Goal: Share content: Share content

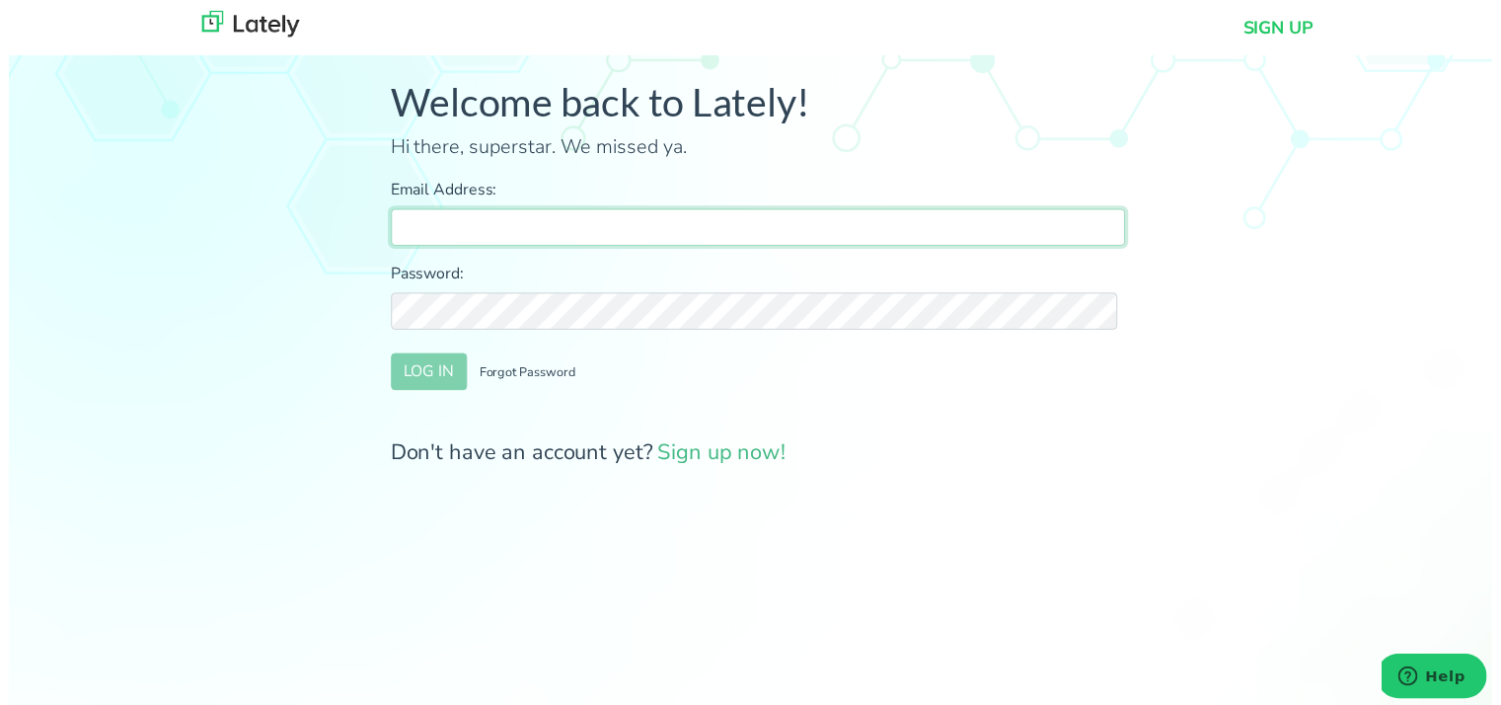
type input "farrukh@clearratemortgage.com"
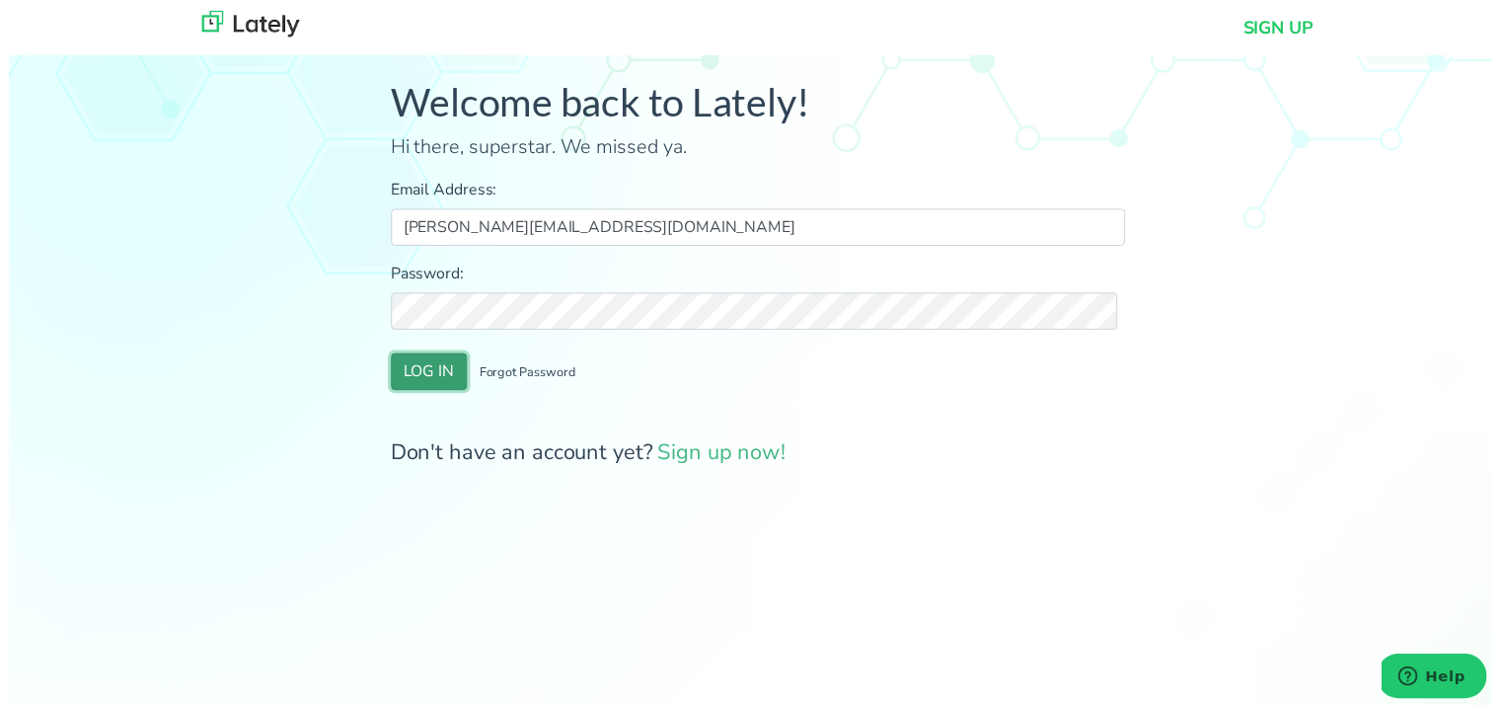
click at [426, 365] on button "LOG IN" at bounding box center [425, 375] width 77 height 37
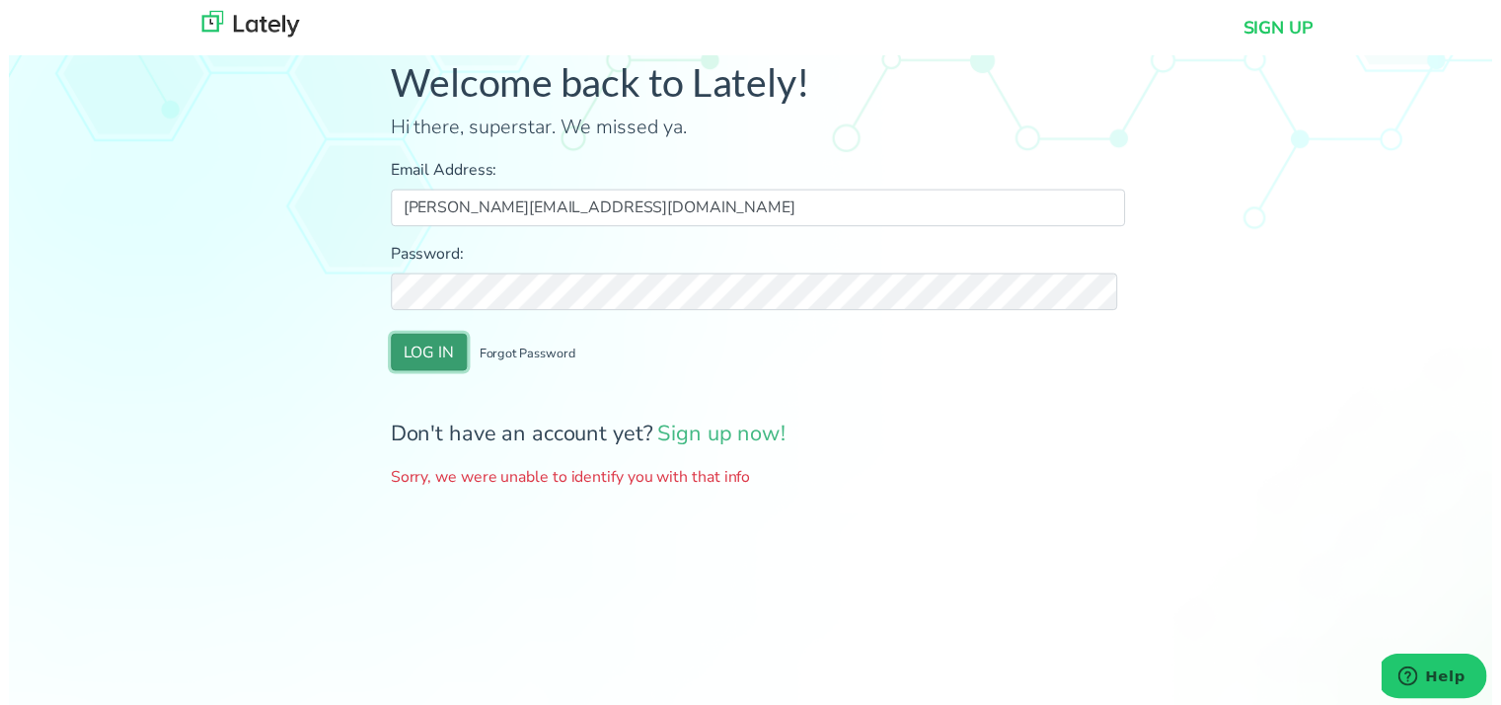
click at [425, 360] on button "LOG IN" at bounding box center [425, 355] width 77 height 37
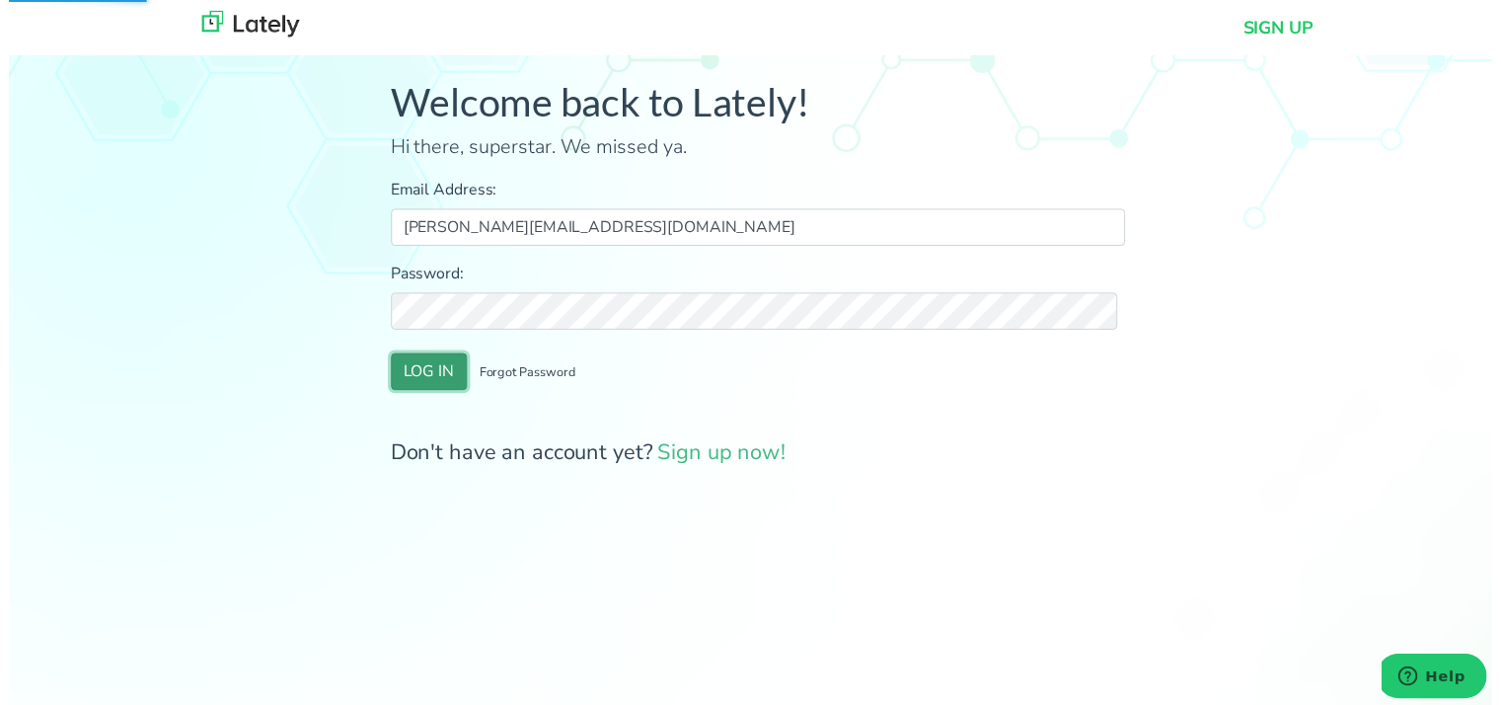
scroll to position [20, 0]
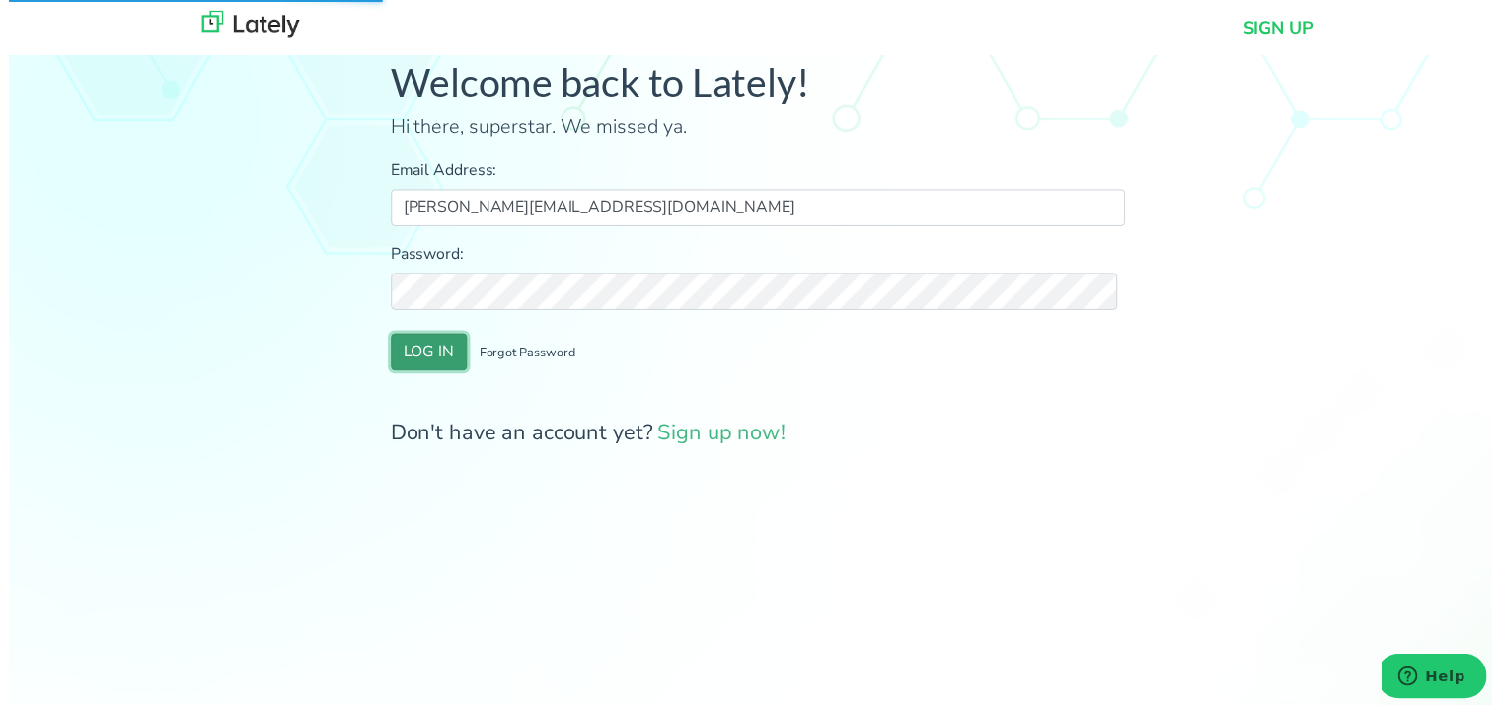
click at [409, 350] on button "LOG IN" at bounding box center [425, 355] width 77 height 37
click at [420, 358] on button "LOG IN" at bounding box center [425, 355] width 77 height 37
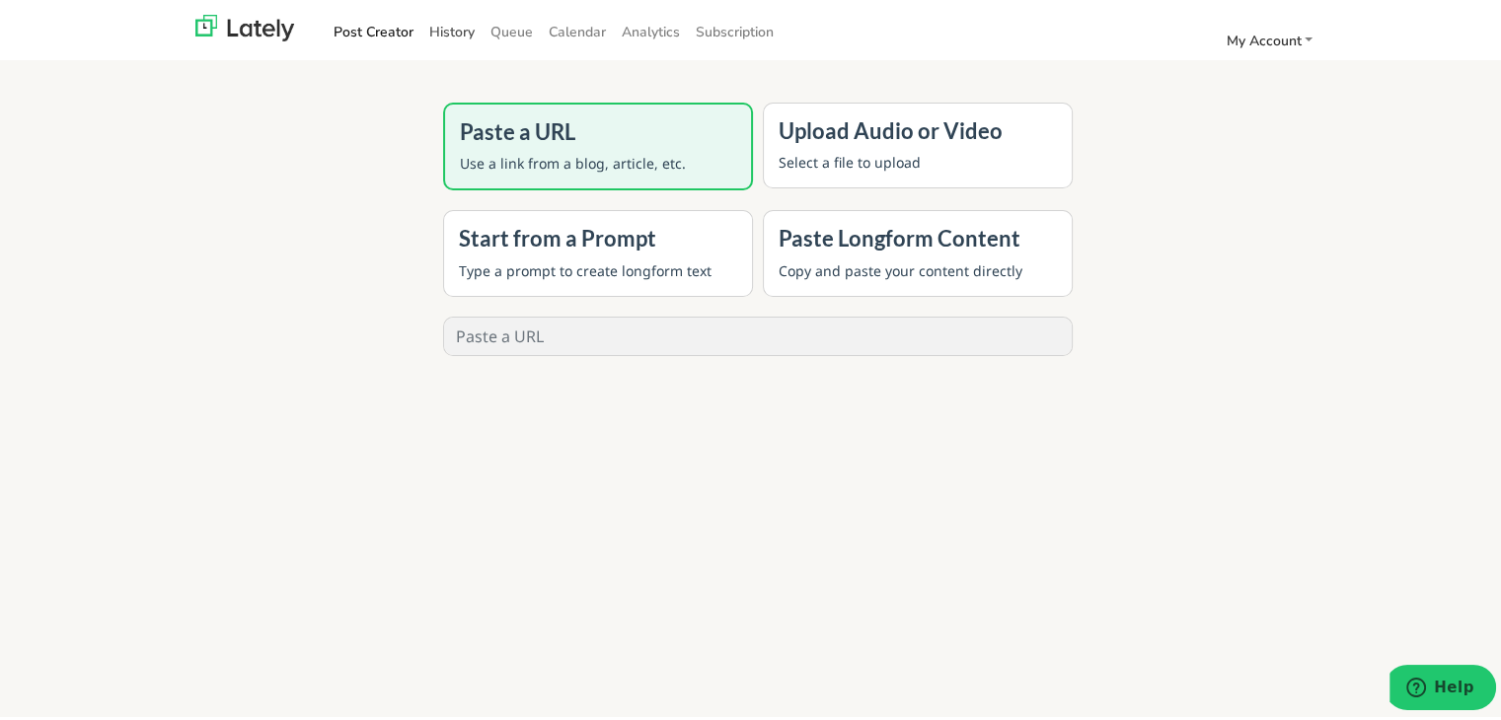
click at [430, 17] on link "History" at bounding box center [451, 28] width 61 height 33
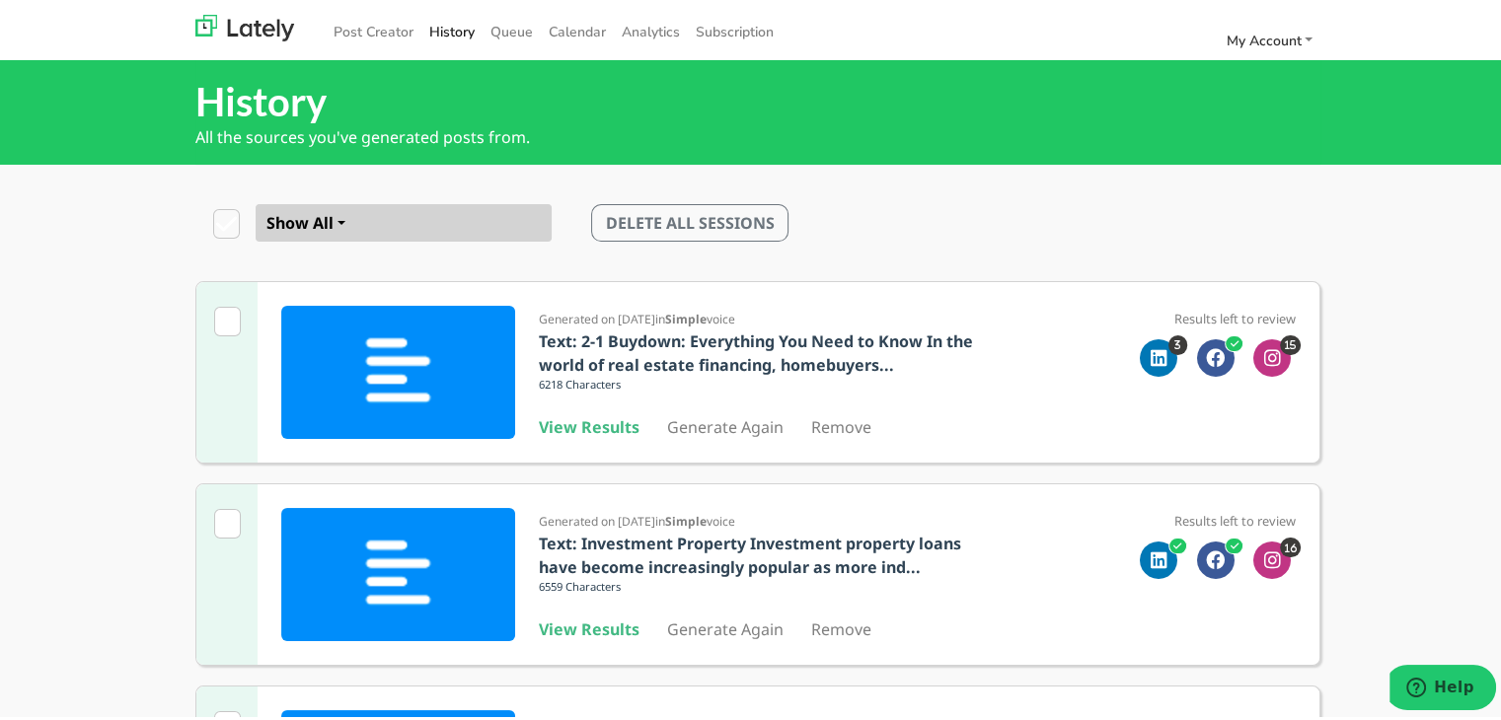
scroll to position [630, 0]
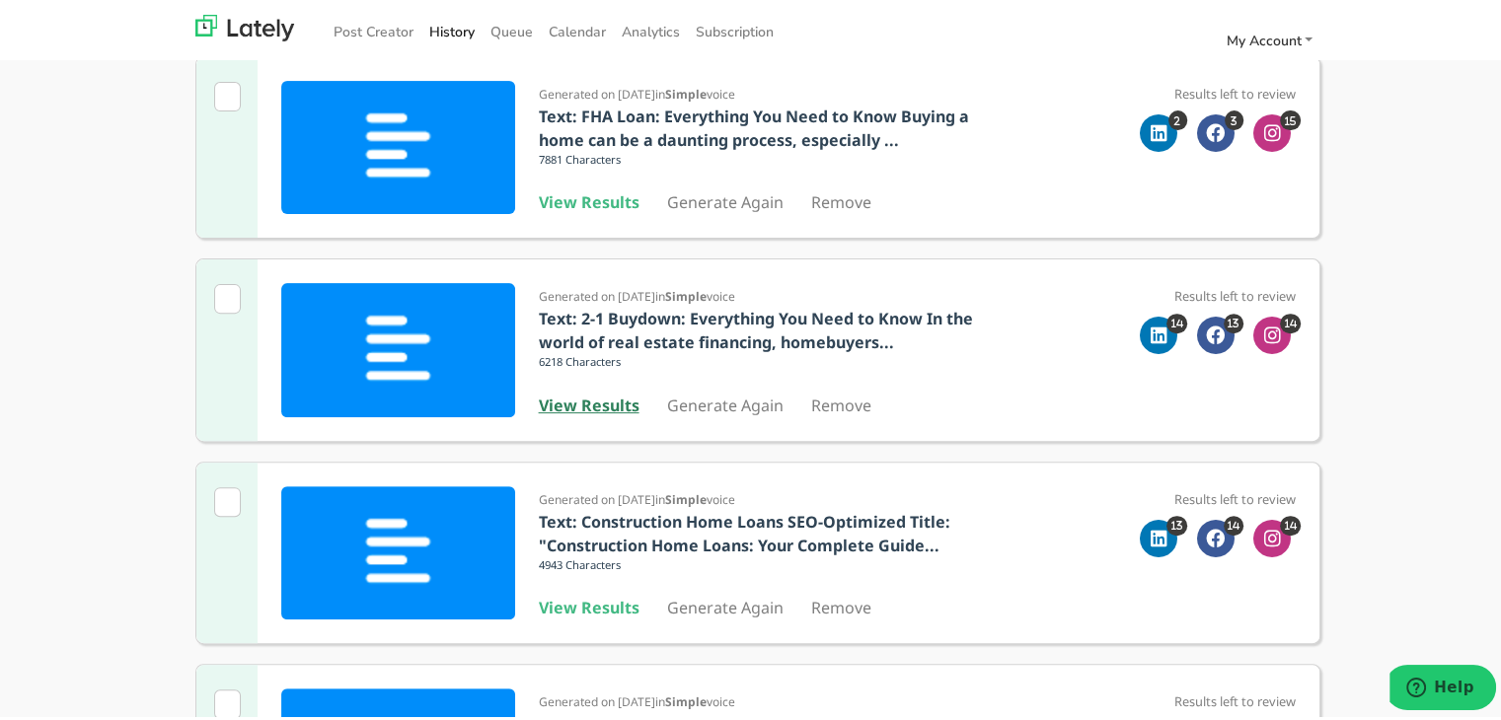
click at [562, 391] on b "View Results" at bounding box center [589, 402] width 101 height 22
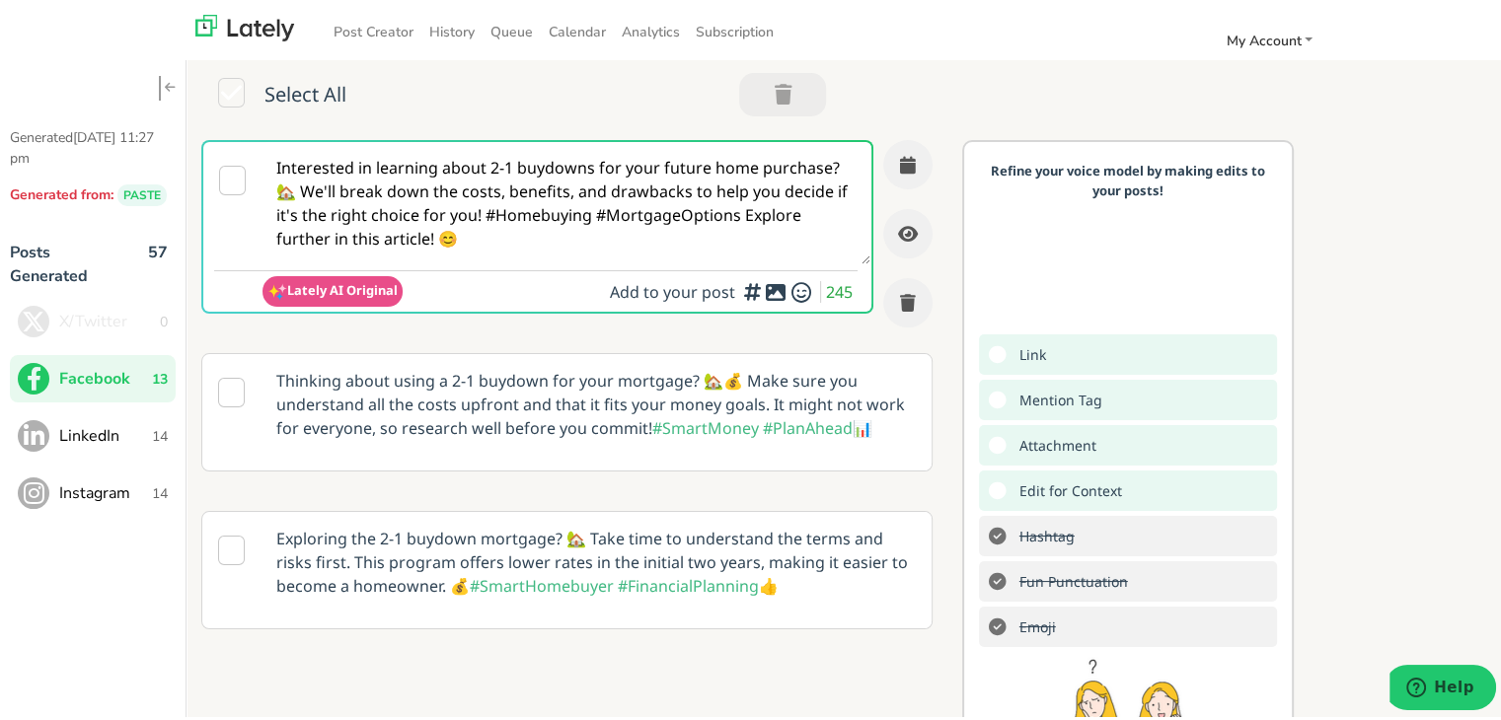
click at [501, 179] on textarea "Interested in learning about 2-1 buydowns for your future home purchase? 🏡 We'l…" at bounding box center [566, 199] width 608 height 122
paste textarea "🏡 Ready to buy your first home in Tennessee? Our guide gives you the steps, loa…"
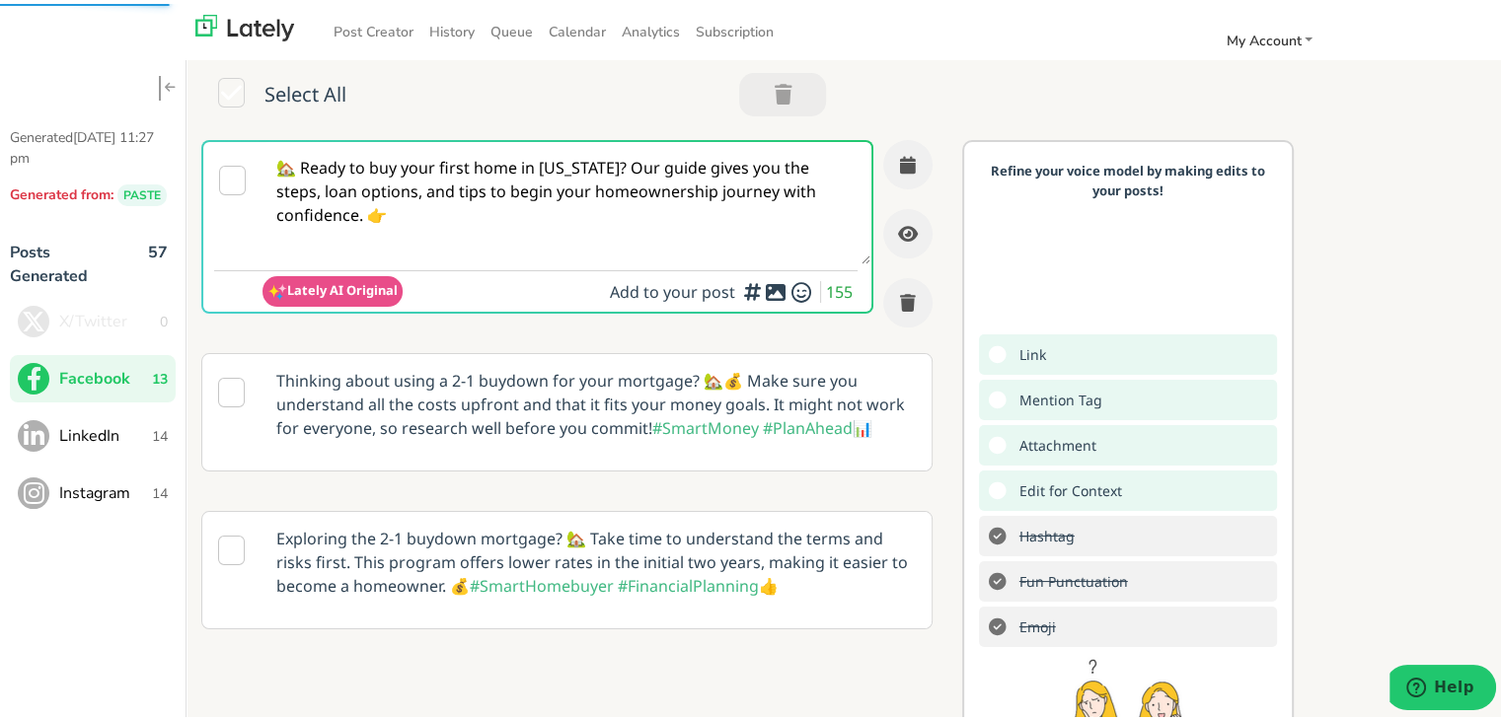
click at [625, 160] on textarea "🏡 Ready to buy your first home in Tennessee? Our guide gives you the steps, loa…" at bounding box center [566, 199] width 608 height 122
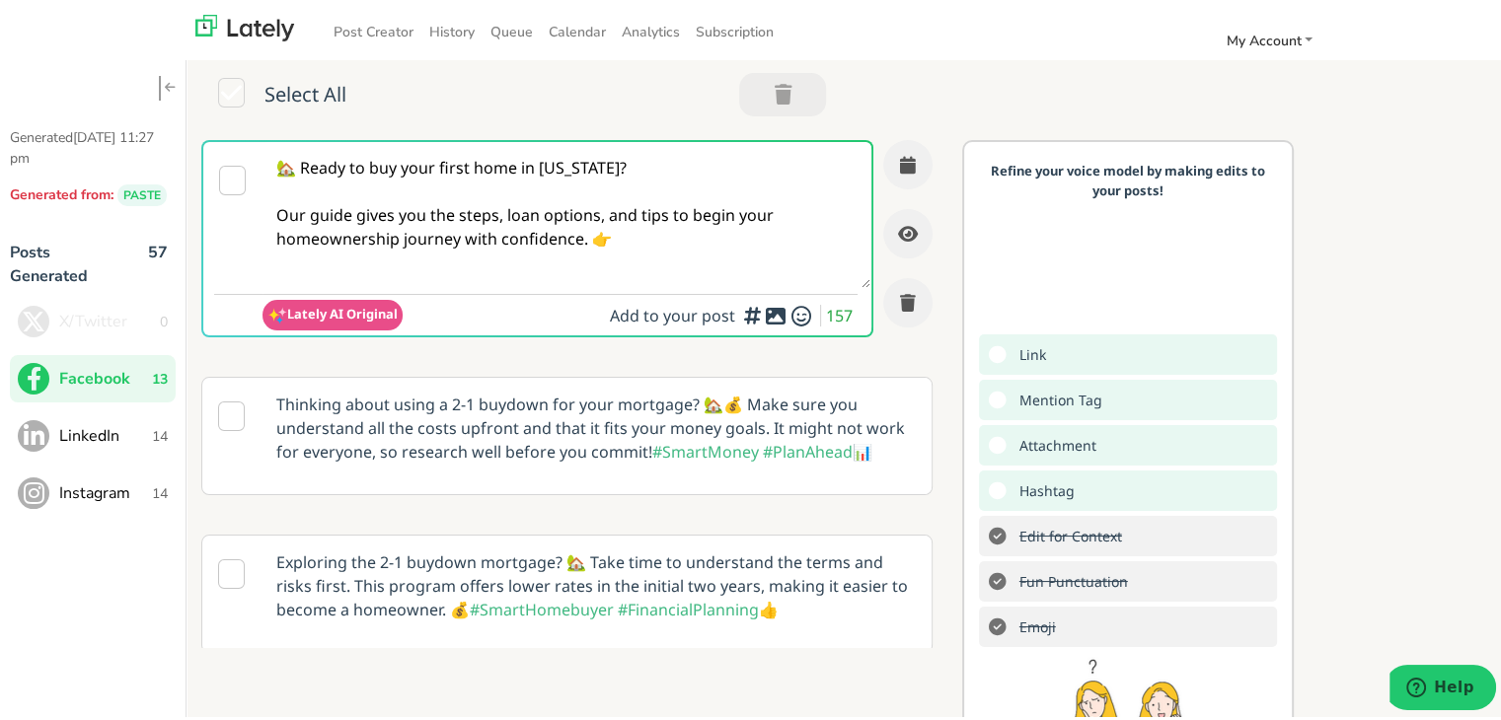
click at [584, 238] on textarea "🏡 Ready to buy your first home in Tennessee? Our guide gives you the steps, loa…" at bounding box center [566, 211] width 608 height 146
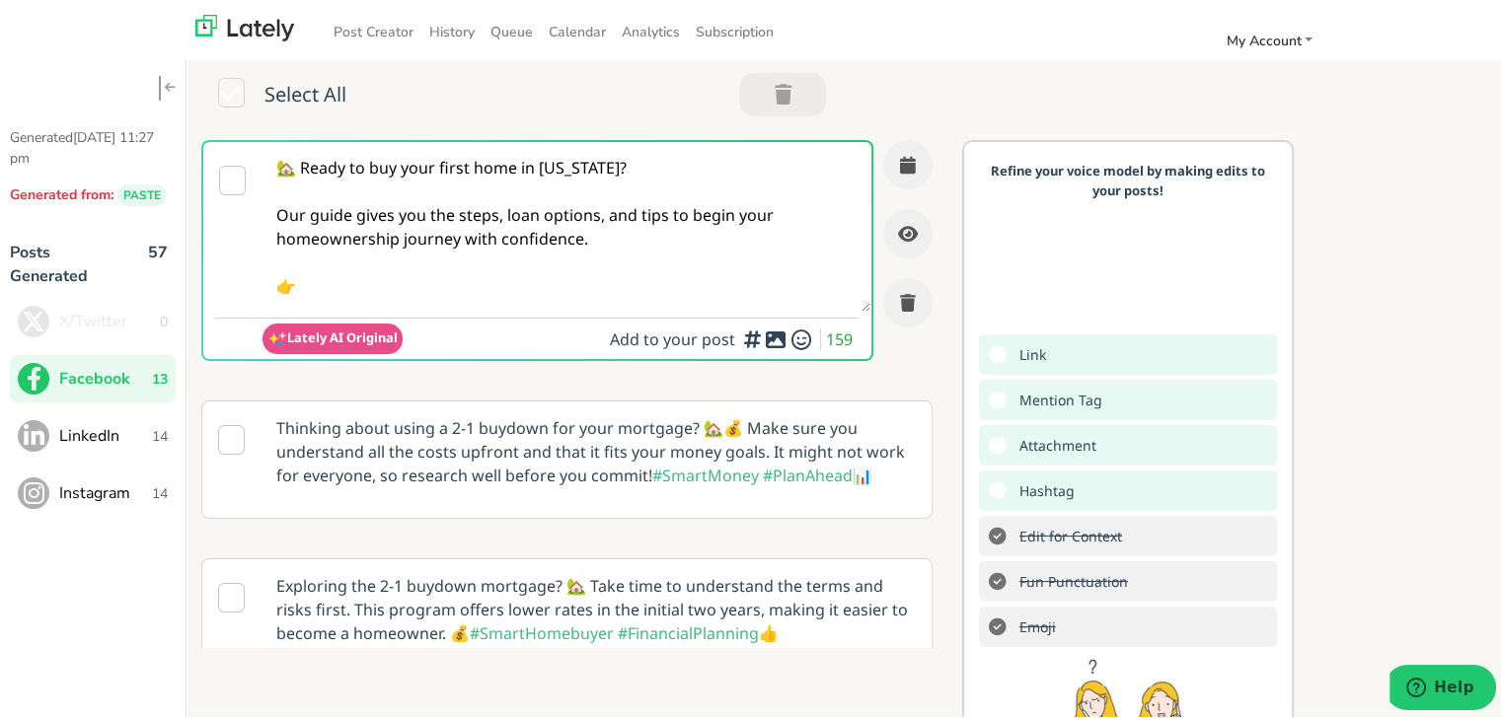
click at [434, 293] on textarea "🏡 Ready to buy your first home in Tennessee? Our guide gives you the steps, loa…" at bounding box center [566, 223] width 608 height 170
paste textarea "https://www.clearratemortgage.com/blog/tennessee-first-time-home-buyer-guide-st…"
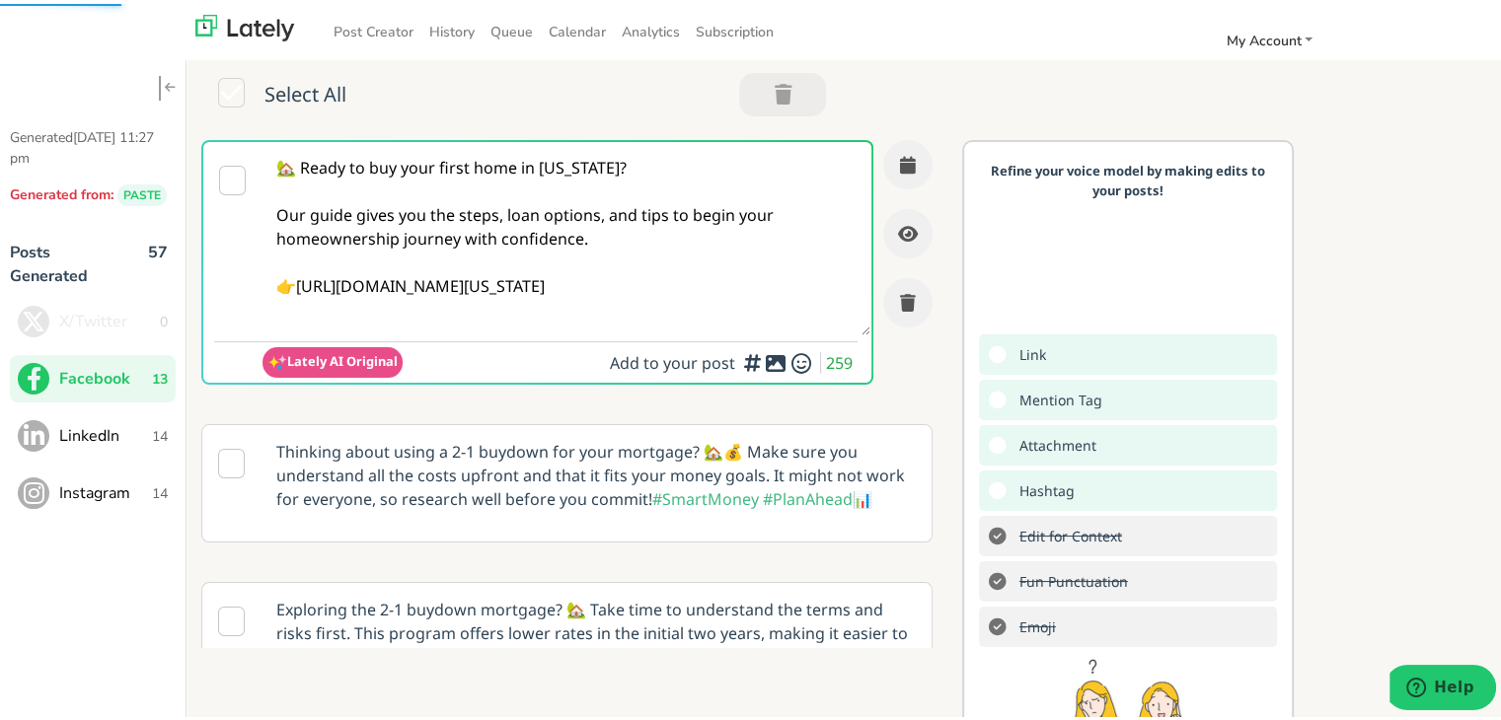
type textarea "🏡 Ready to buy your first home in Tennessee? Our guide gives you the steps, loa…"
click at [565, 197] on textarea "🏡 Ready to buy your first home in Tennessee? Our guide gives you the steps, loa…" at bounding box center [566, 234] width 608 height 193
click at [900, 166] on icon "button" at bounding box center [908, 161] width 16 height 18
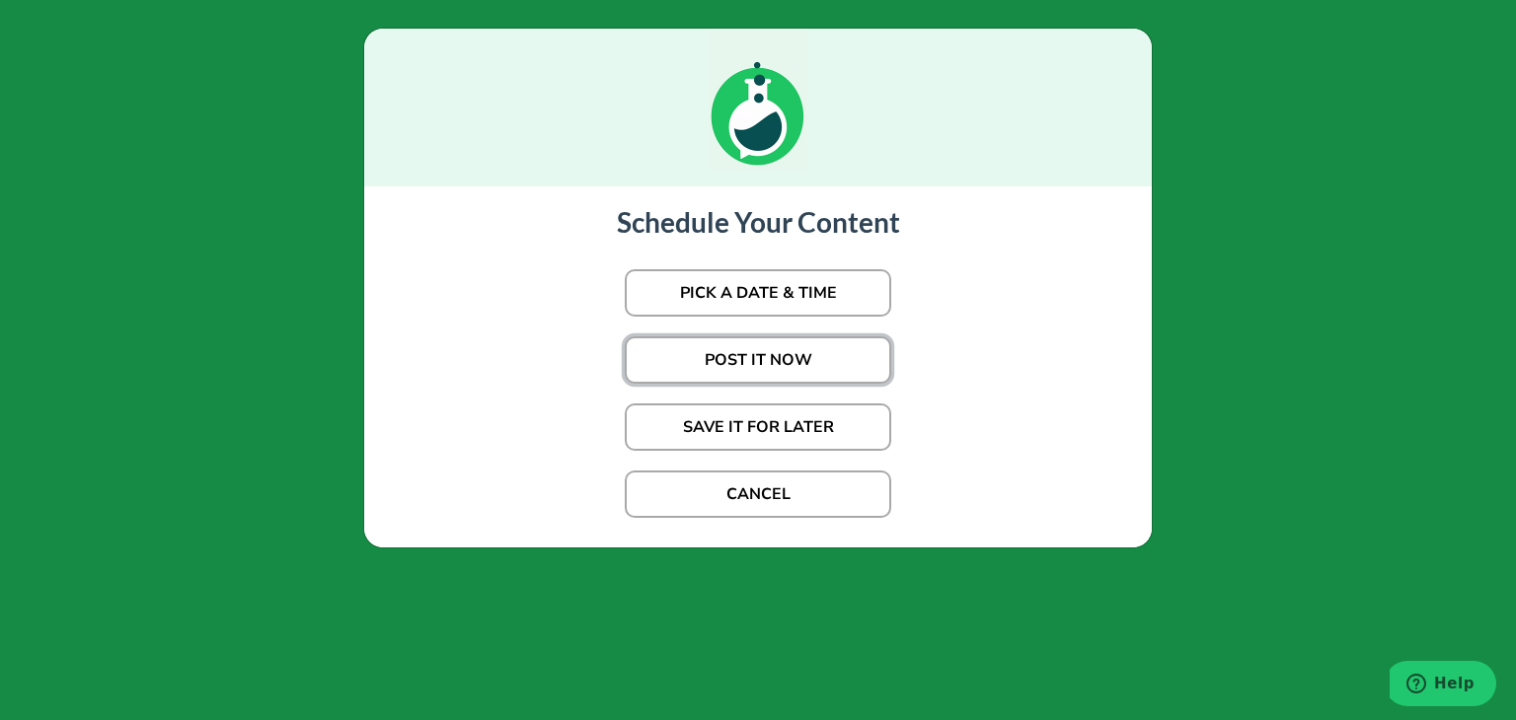
click at [754, 364] on button "POST IT NOW" at bounding box center [758, 359] width 266 height 47
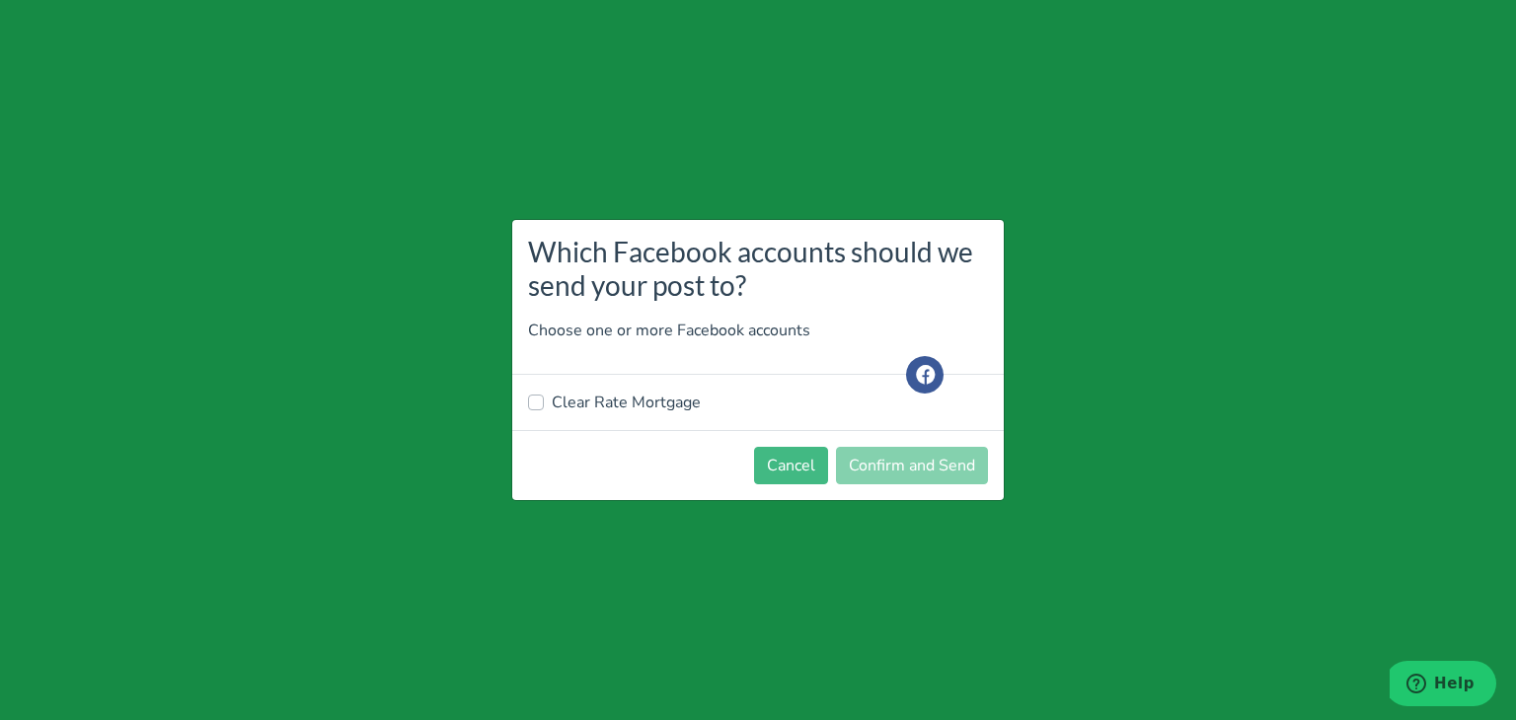
click at [581, 394] on label "Clear Rate Mortgage" at bounding box center [626, 403] width 149 height 24
click at [544, 394] on input "Clear Rate Mortgage" at bounding box center [536, 401] width 16 height 20
checkbox input "true"
click at [875, 447] on button "Confirm and Send" at bounding box center [912, 465] width 152 height 37
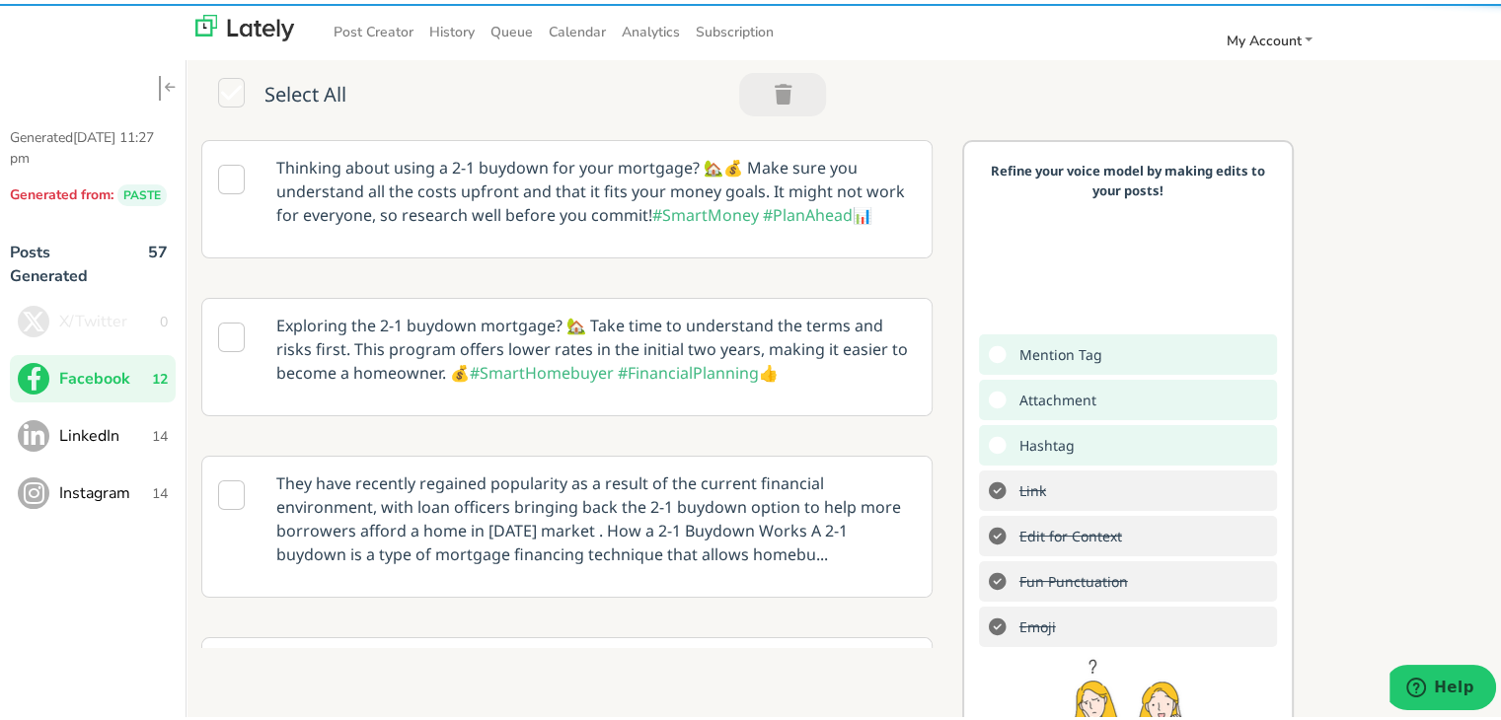
click at [103, 423] on span "LinkedIn" at bounding box center [105, 432] width 93 height 24
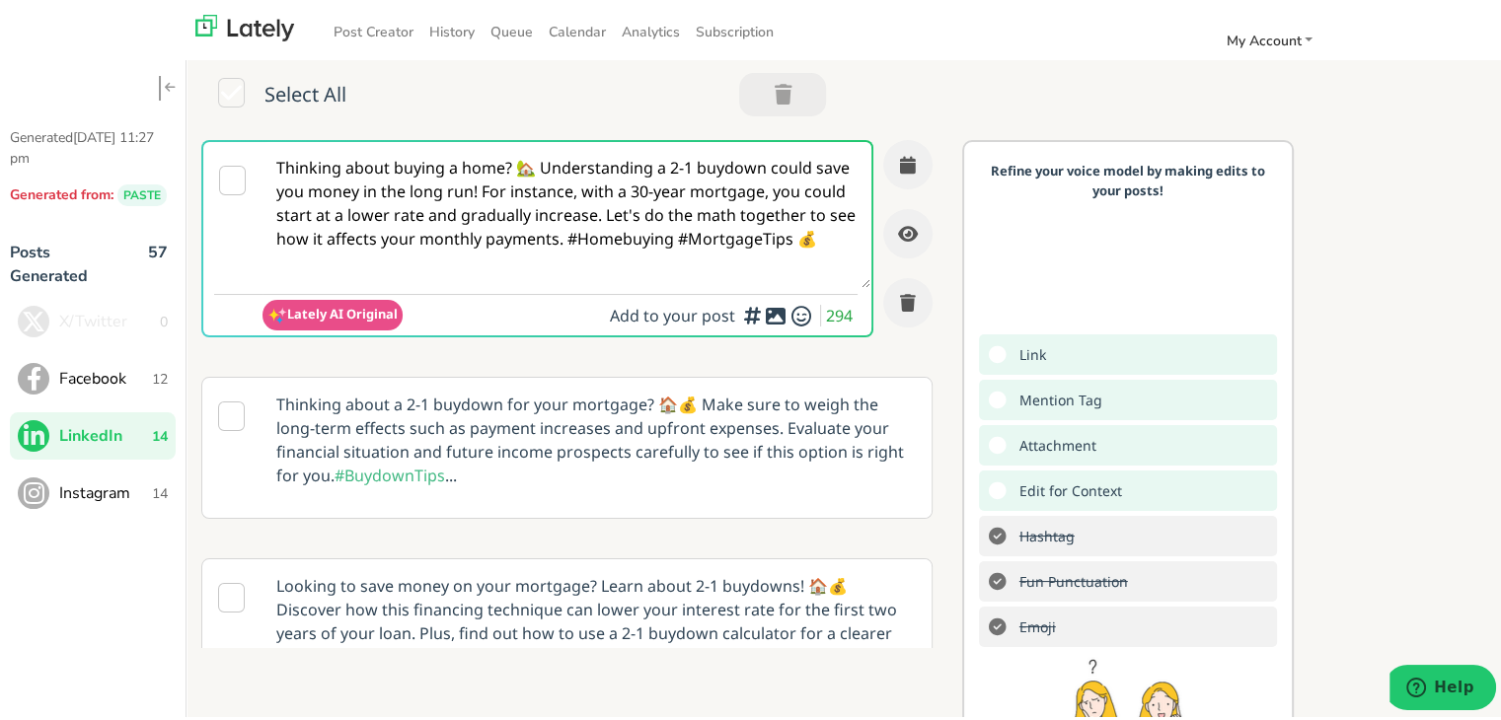
click at [335, 242] on textarea "Thinking about buying a home? 🏡 Understanding a 2-1 buydown could save you mone…" at bounding box center [566, 211] width 608 height 146
paste textarea "Considering your first home in Tennessee? This guide walks you through key prog…"
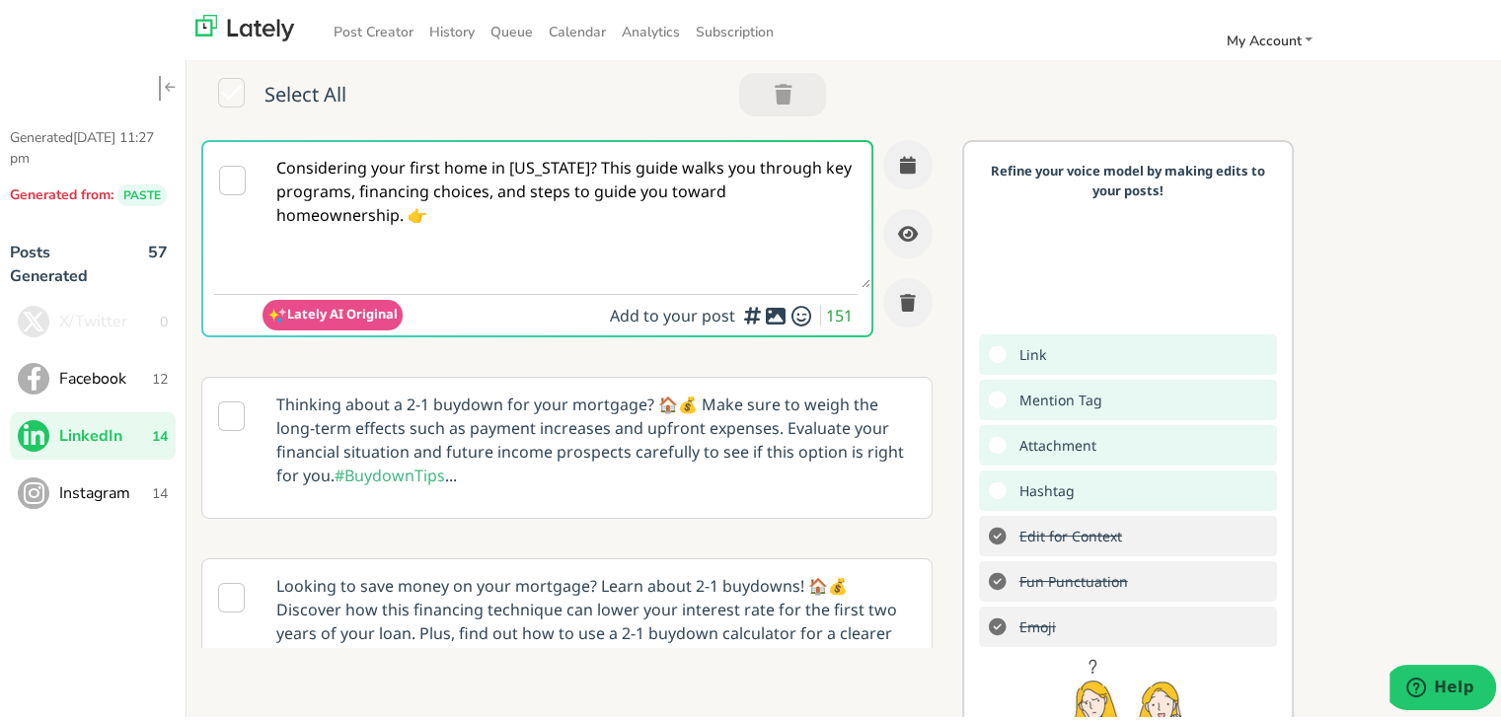
click at [592, 162] on textarea "Considering your first home in Tennessee? This guide walks you through key prog…" at bounding box center [566, 211] width 608 height 146
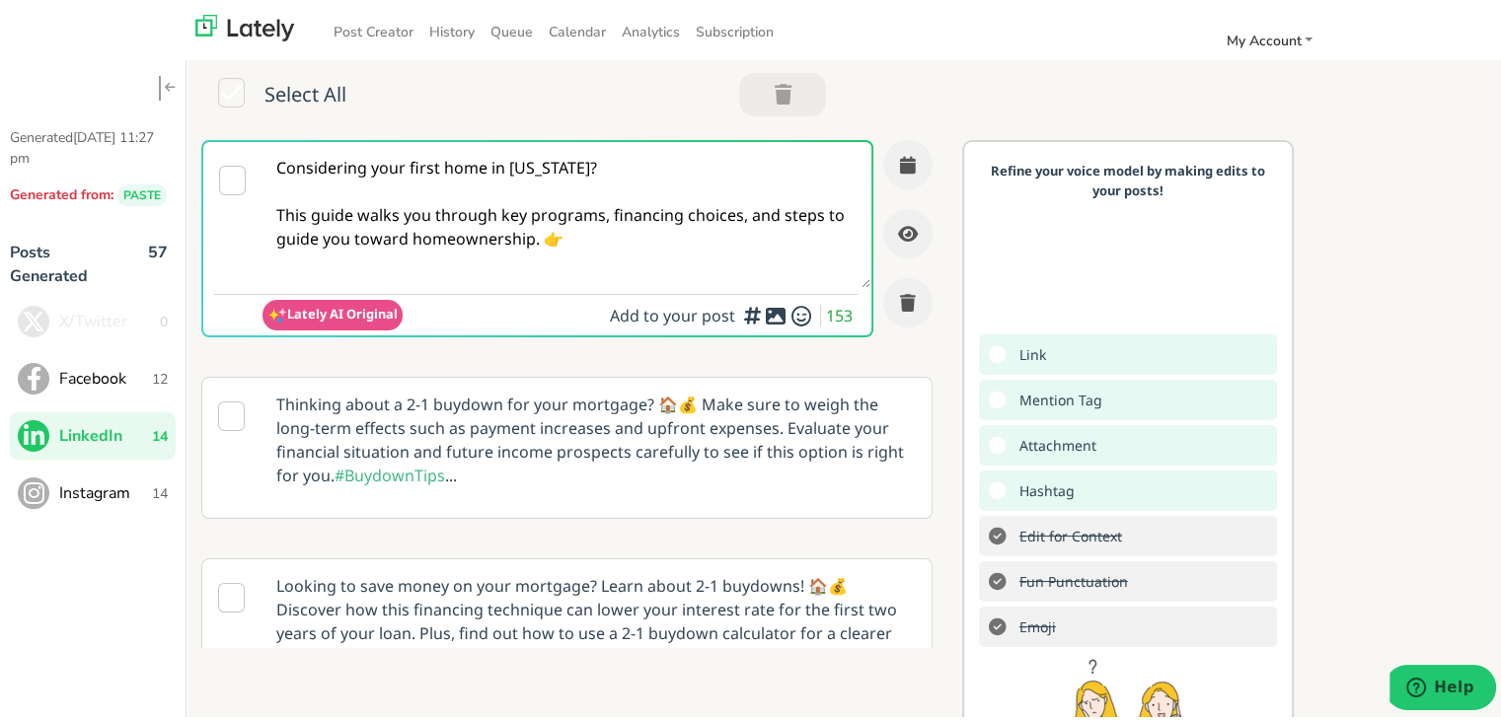
click at [564, 226] on textarea "Considering your first home in Tennessee? This guide walks you through key prog…" at bounding box center [566, 211] width 608 height 146
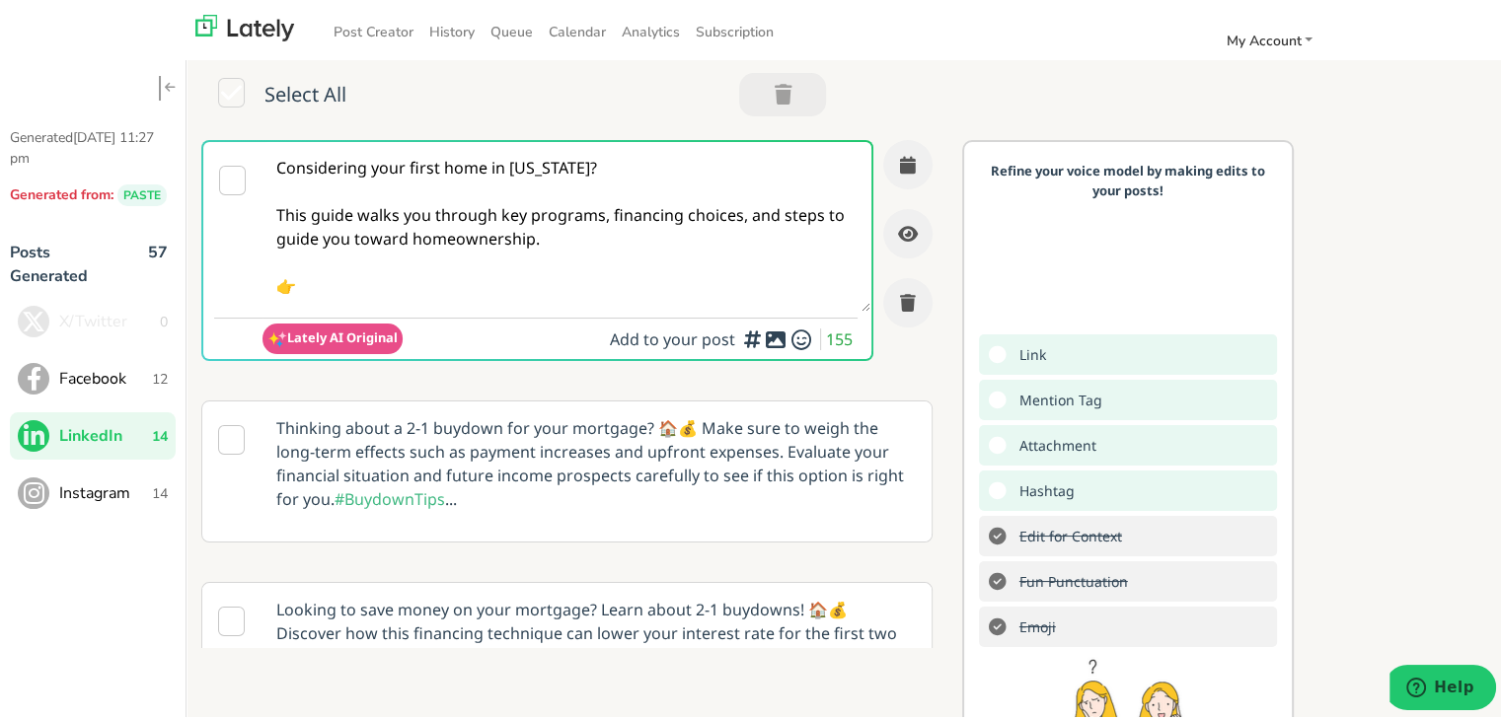
click at [506, 291] on textarea "Considering your first home in Tennessee? This guide walks you through key prog…" at bounding box center [566, 223] width 608 height 170
paste textarea "https://www.clearratemortgage.com/blog/tennessee-first-time-home-buyer-guide-st…"
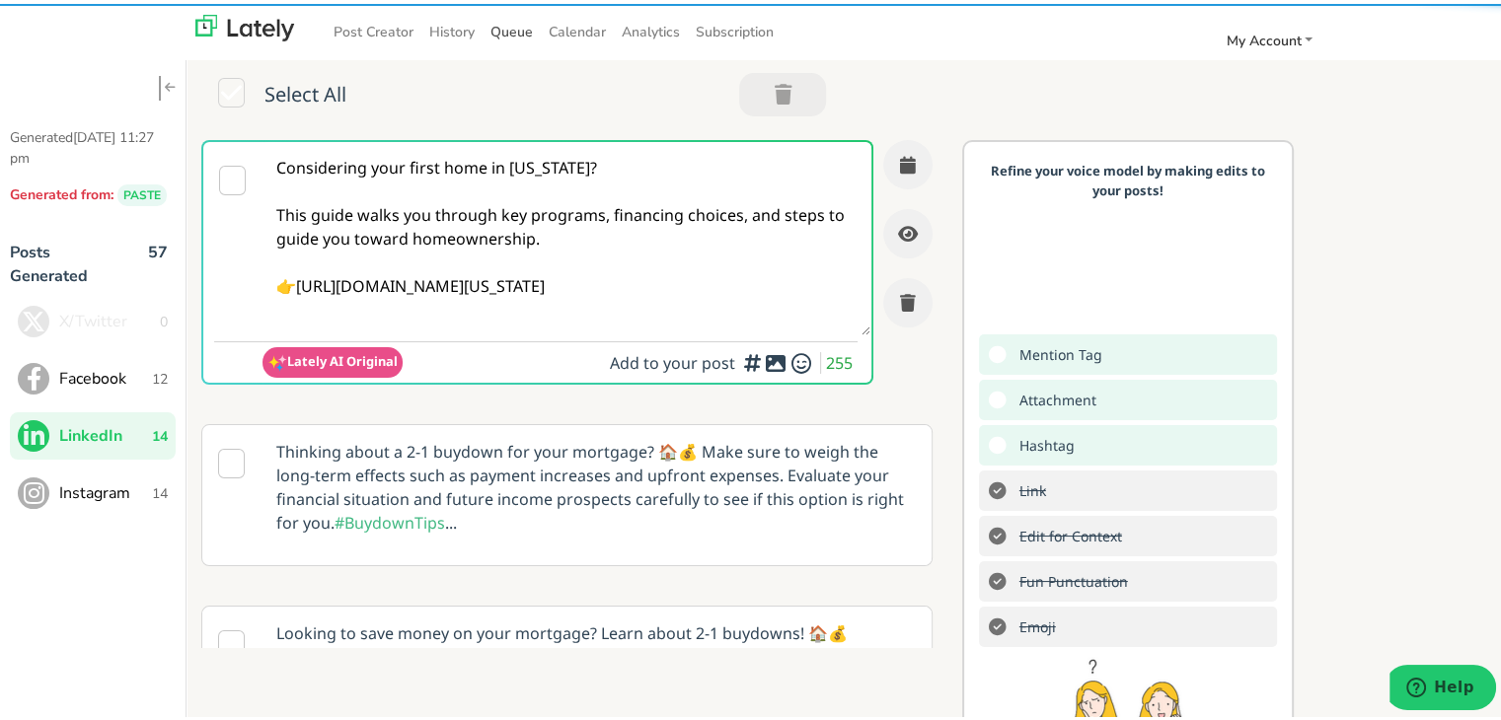
type textarea "Considering your first home in Tennessee? This guide walks you through key prog…"
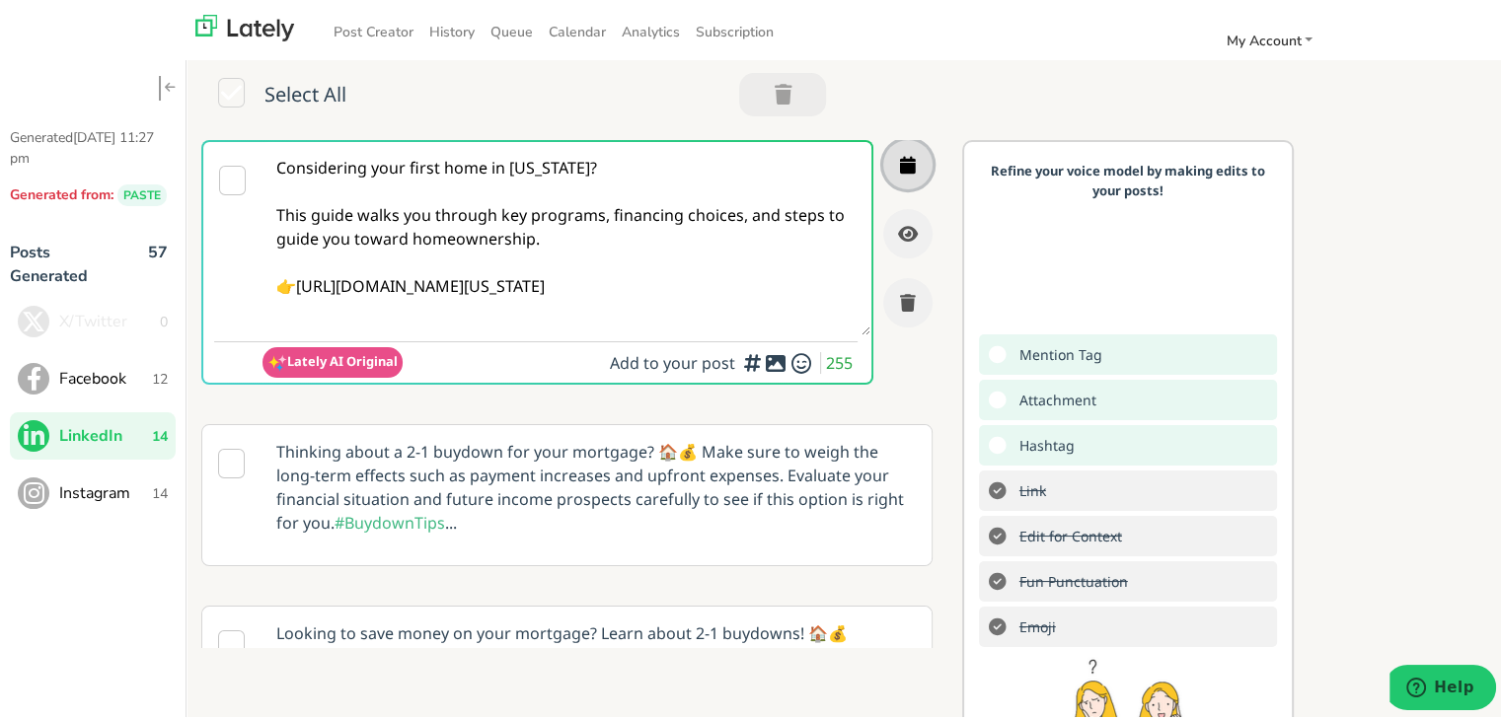
click at [892, 144] on button "button" at bounding box center [907, 160] width 49 height 49
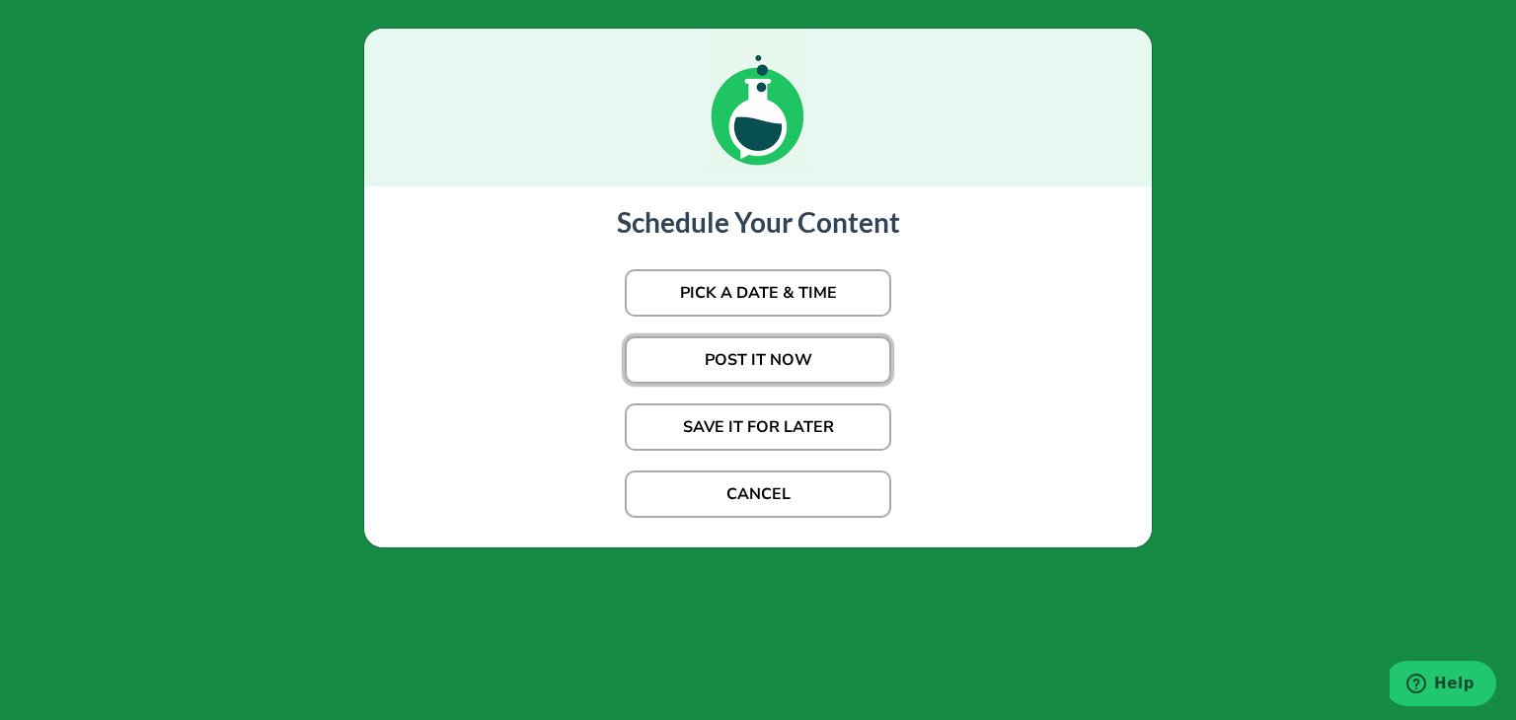
click at [736, 340] on button "POST IT NOW" at bounding box center [758, 359] width 266 height 47
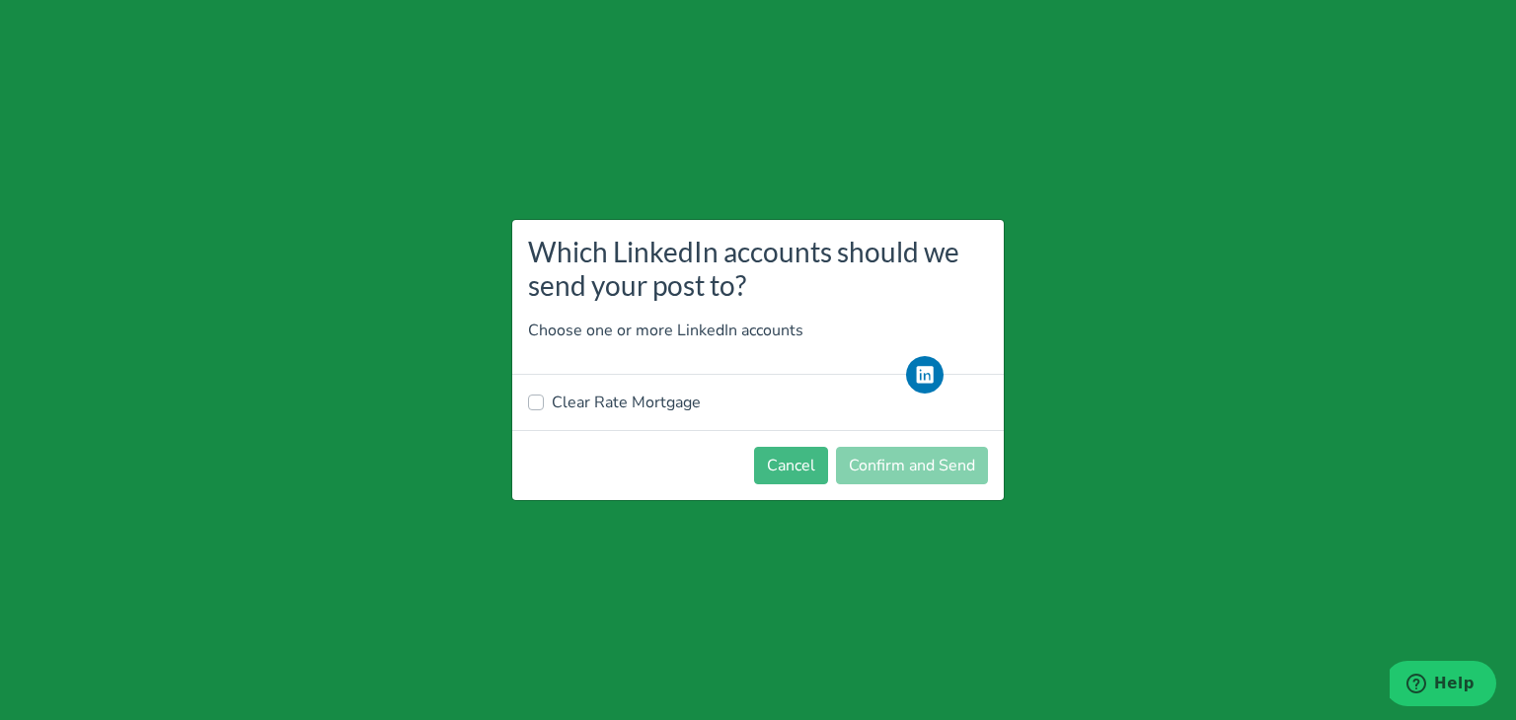
click at [577, 395] on label "Clear Rate Mortgage" at bounding box center [626, 403] width 149 height 24
click at [544, 395] on input "Clear Rate Mortgage" at bounding box center [536, 401] width 16 height 20
checkbox input "true"
click at [863, 455] on button "Confirm and Send" at bounding box center [912, 465] width 152 height 37
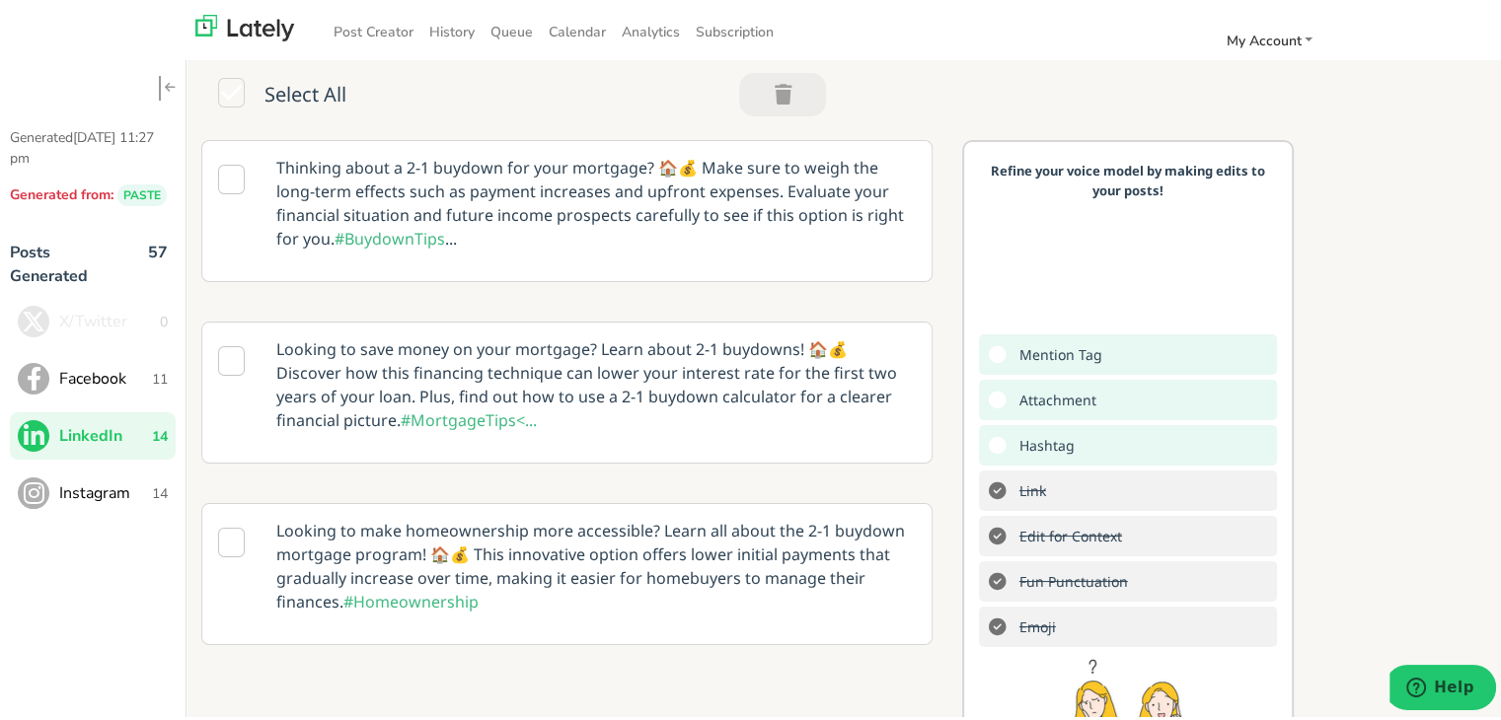
click at [112, 376] on span "Facebook" at bounding box center [105, 375] width 93 height 24
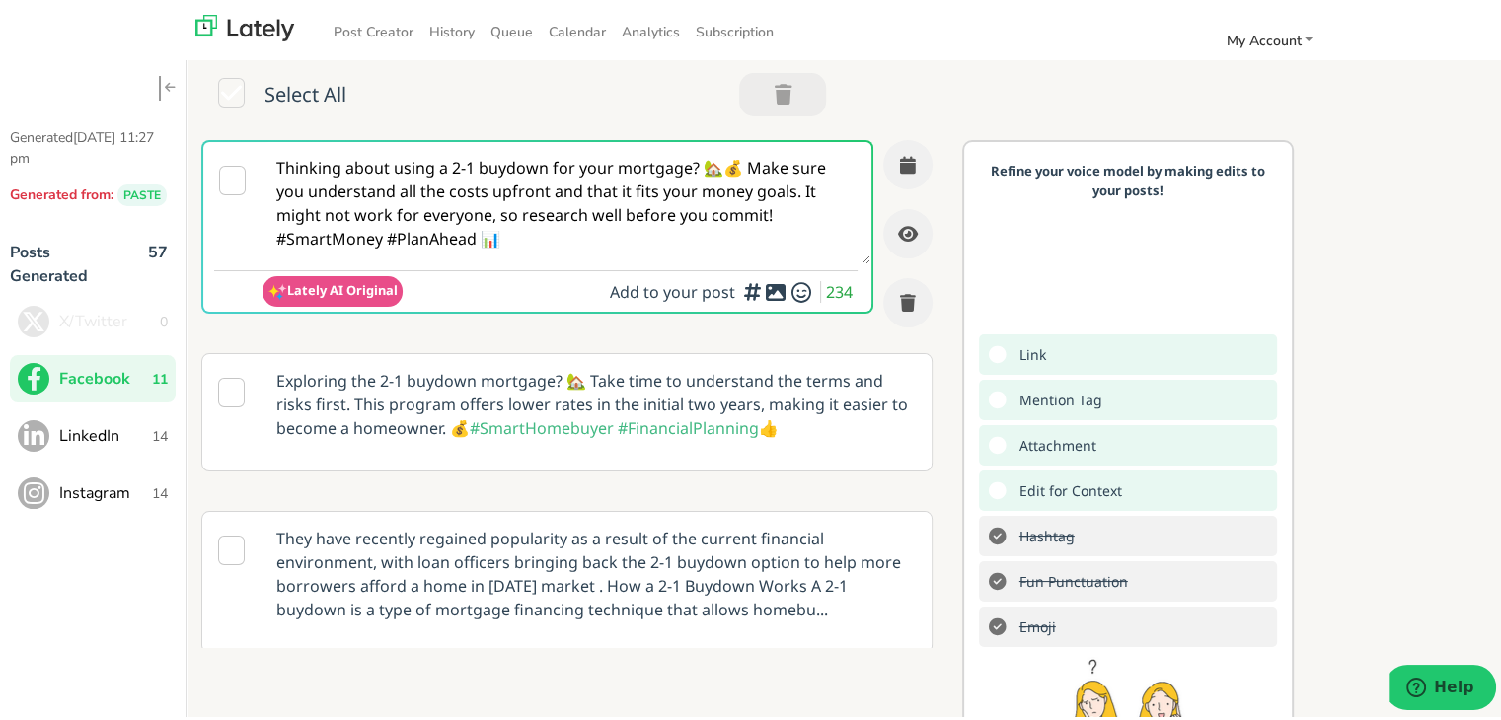
click at [394, 181] on textarea "Thinking about using a 2-1 buydown for your mortgage? 🏡💰 Make sure you understa…" at bounding box center [566, 199] width 608 height 122
paste textarea "🏡 Thinking about buying your first home in South Carolina? Our guide walks you …"
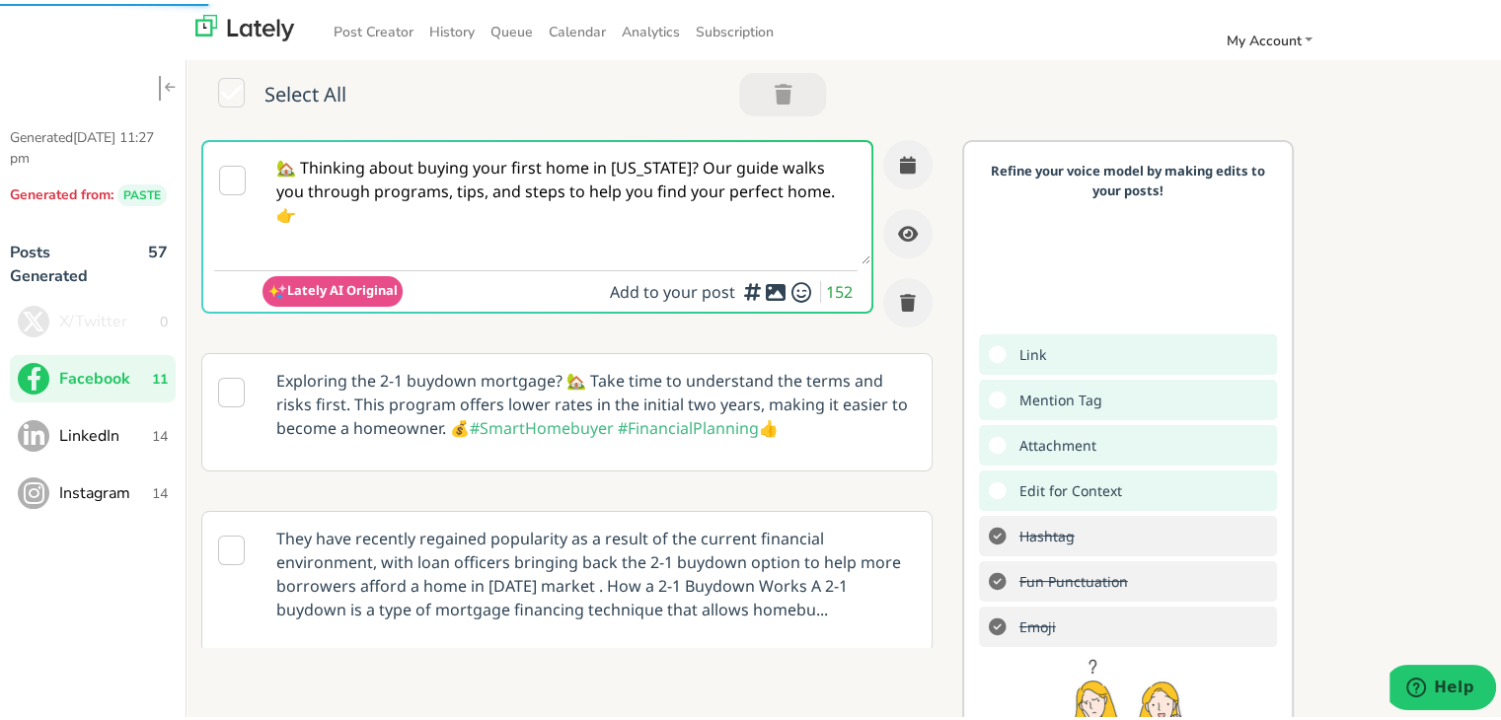
click at [726, 170] on textarea "🏡 Thinking about buying your first home in South Carolina? Our guide walks you …" at bounding box center [566, 199] width 608 height 122
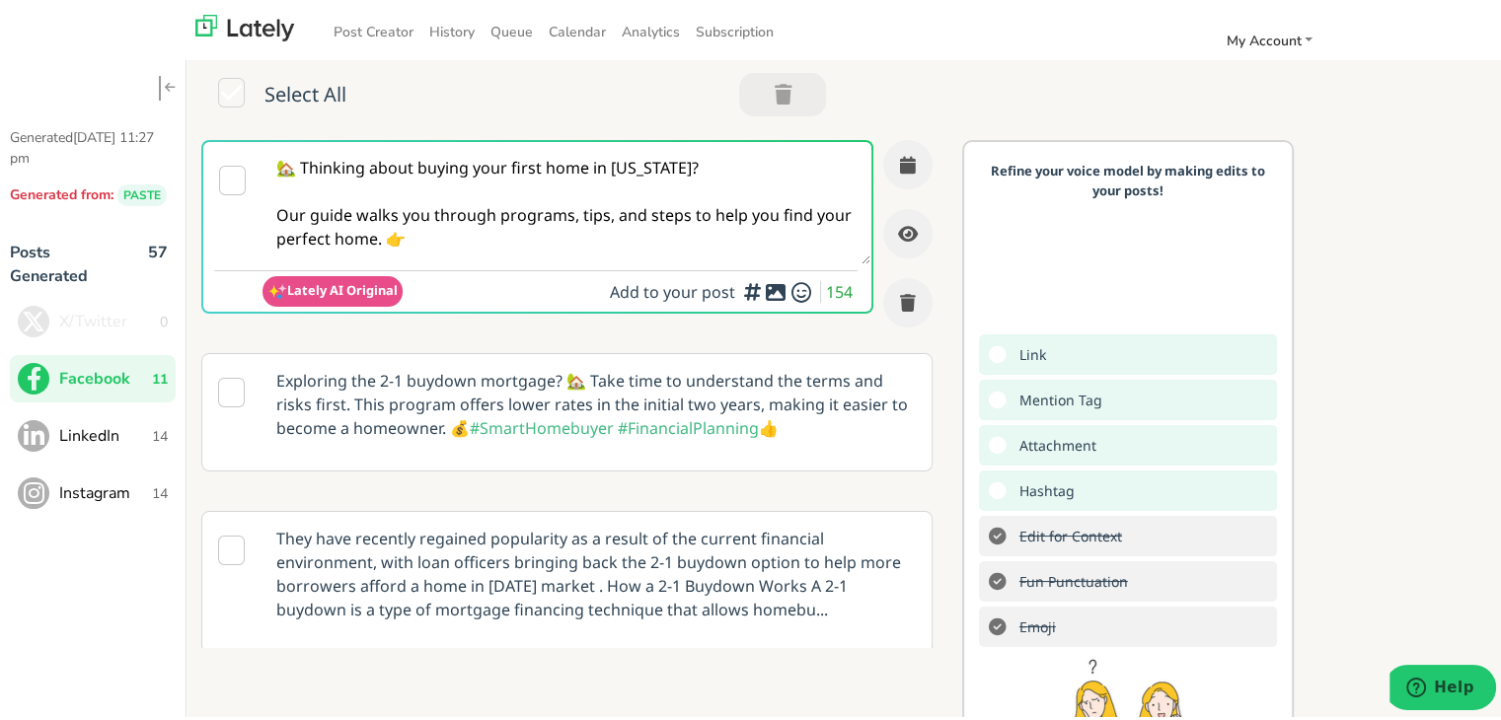
click at [418, 230] on textarea "🏡 Thinking about buying your first home in South Carolina? Our guide walks you …" at bounding box center [566, 199] width 608 height 122
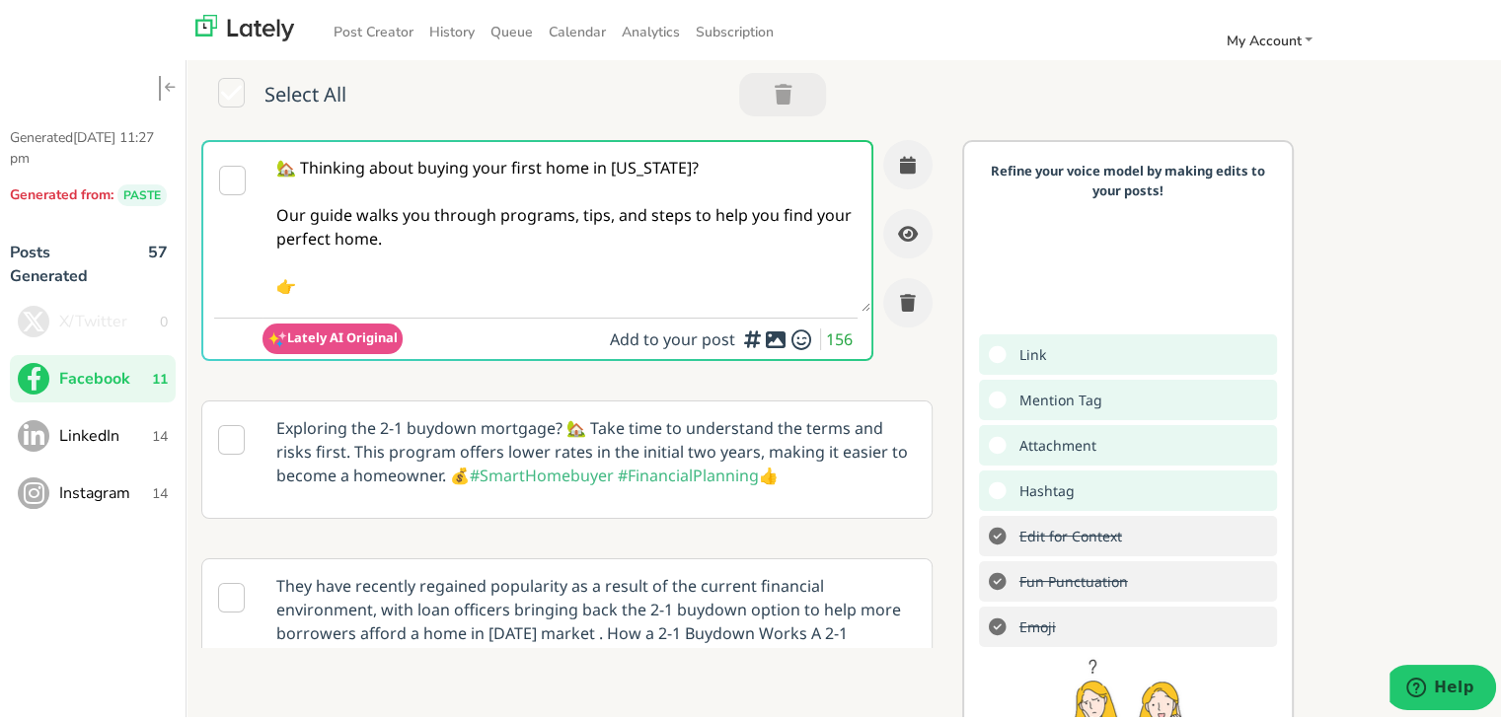
click at [446, 273] on textarea "🏡 Thinking about buying your first home in South Carolina? Our guide walks you …" at bounding box center [566, 223] width 608 height 170
paste textarea "https://www.clearratemortgage.com/blog/south-carolina-first-time-home-buyer-gui…"
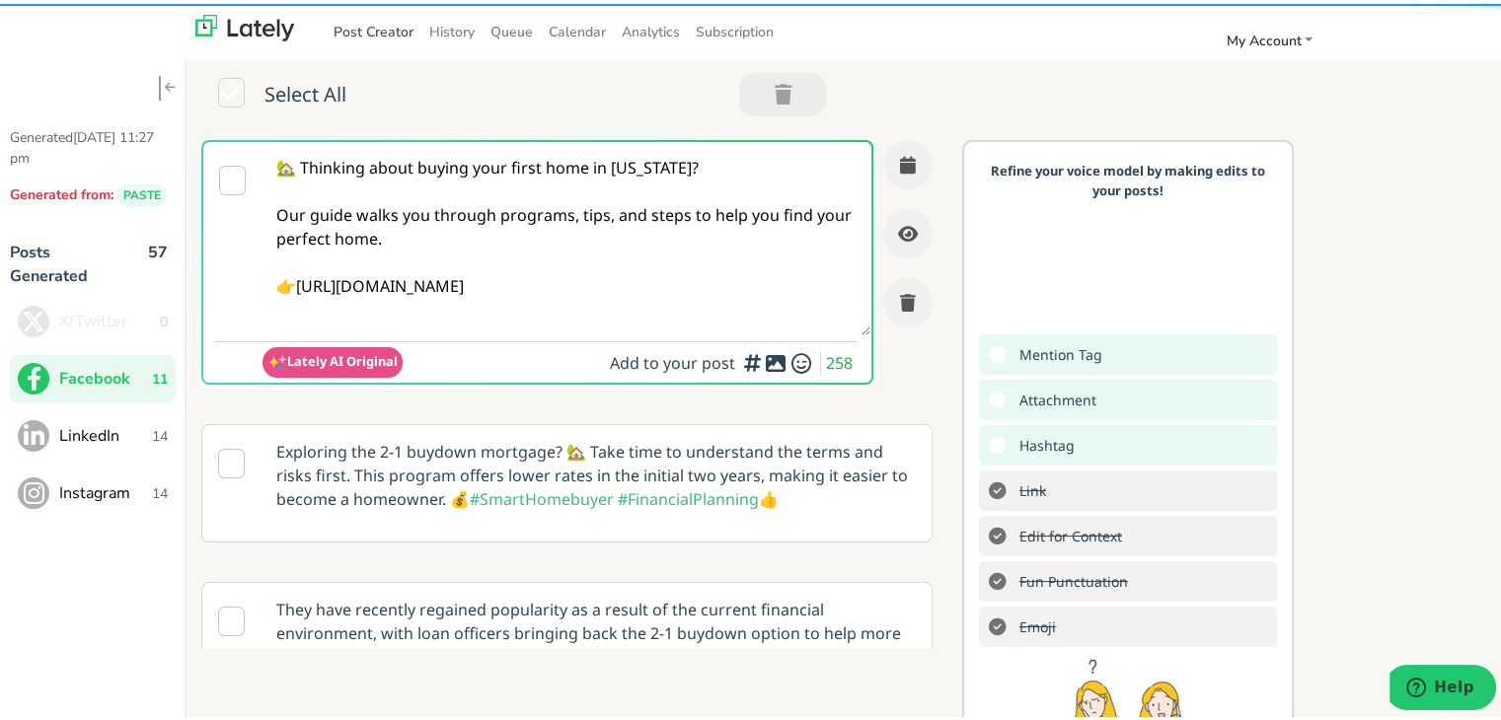
type textarea "🏡 Thinking about buying your first home in South Carolina? Our guide walks you …"
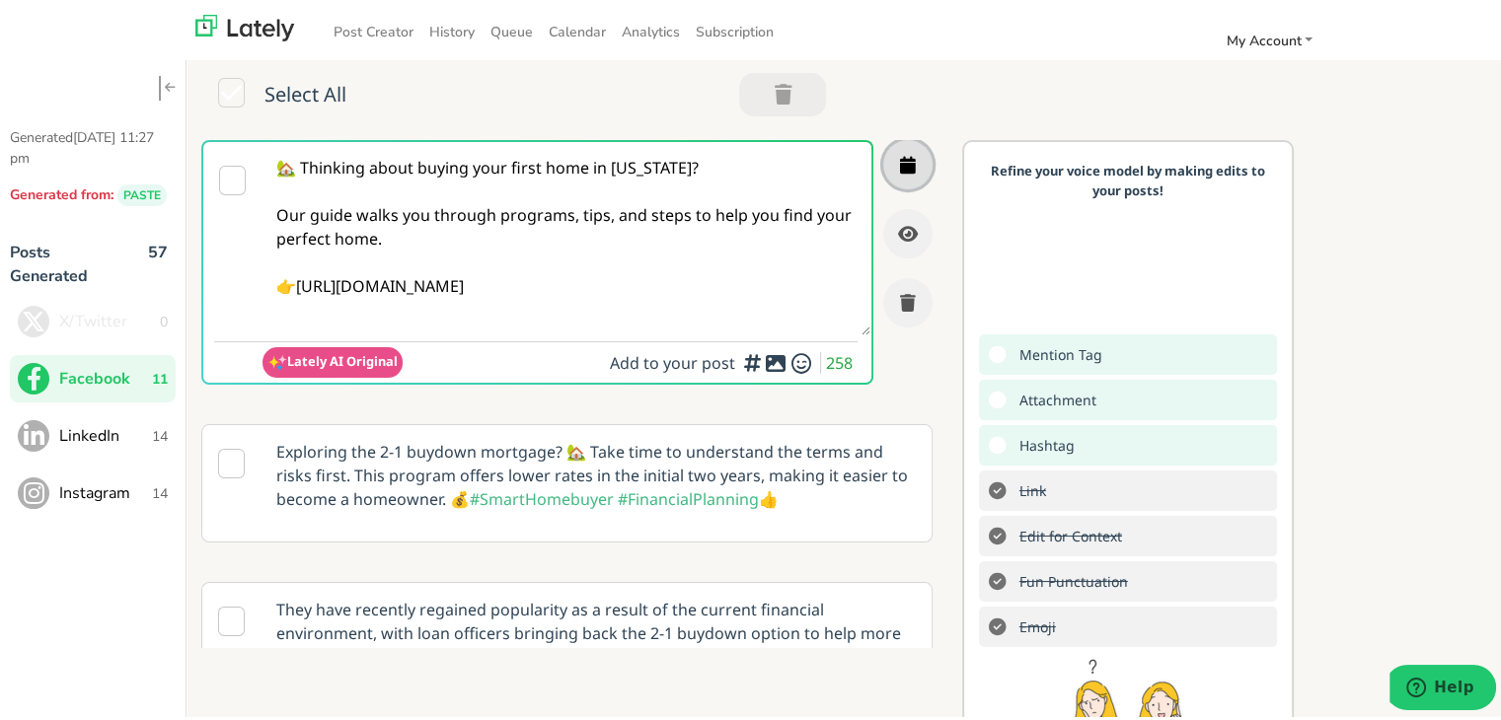
click at [883, 141] on button "button" at bounding box center [907, 160] width 49 height 49
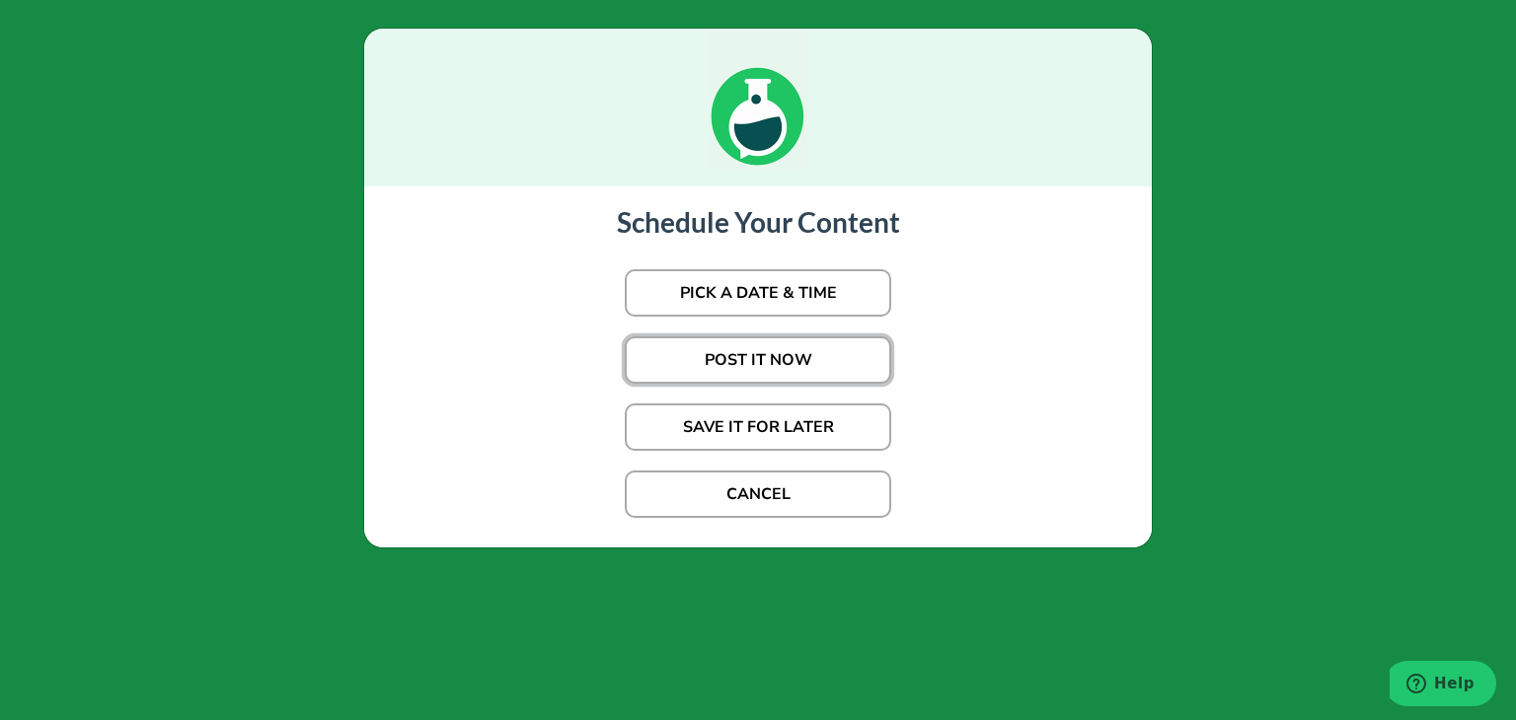
click at [780, 370] on button "POST IT NOW" at bounding box center [758, 359] width 266 height 47
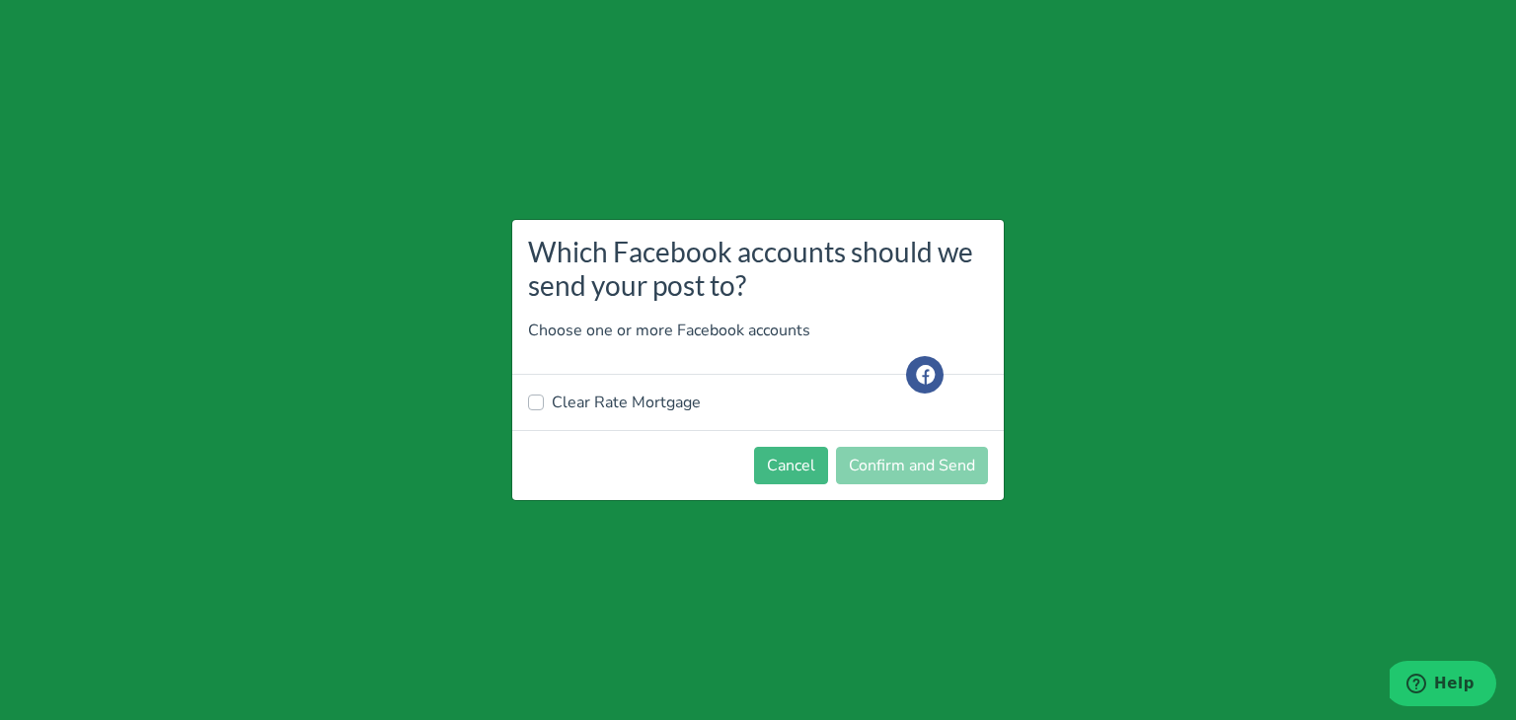
click at [612, 411] on label "Clear Rate Mortgage" at bounding box center [626, 403] width 149 height 24
click at [544, 410] on input "Clear Rate Mortgage" at bounding box center [536, 401] width 16 height 20
checkbox input "true"
click at [874, 454] on button "Confirm and Send" at bounding box center [912, 465] width 152 height 37
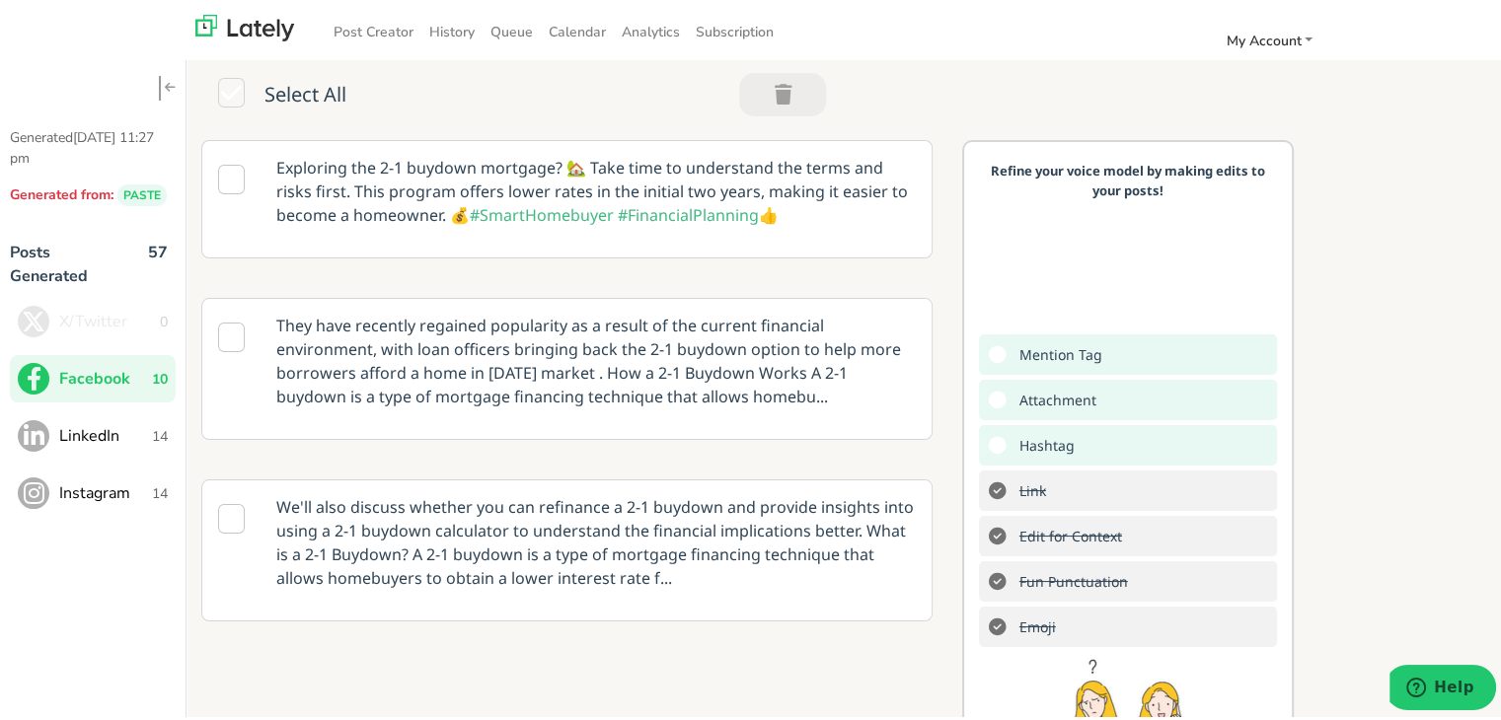
click at [114, 420] on span "LinkedIn" at bounding box center [105, 432] width 93 height 24
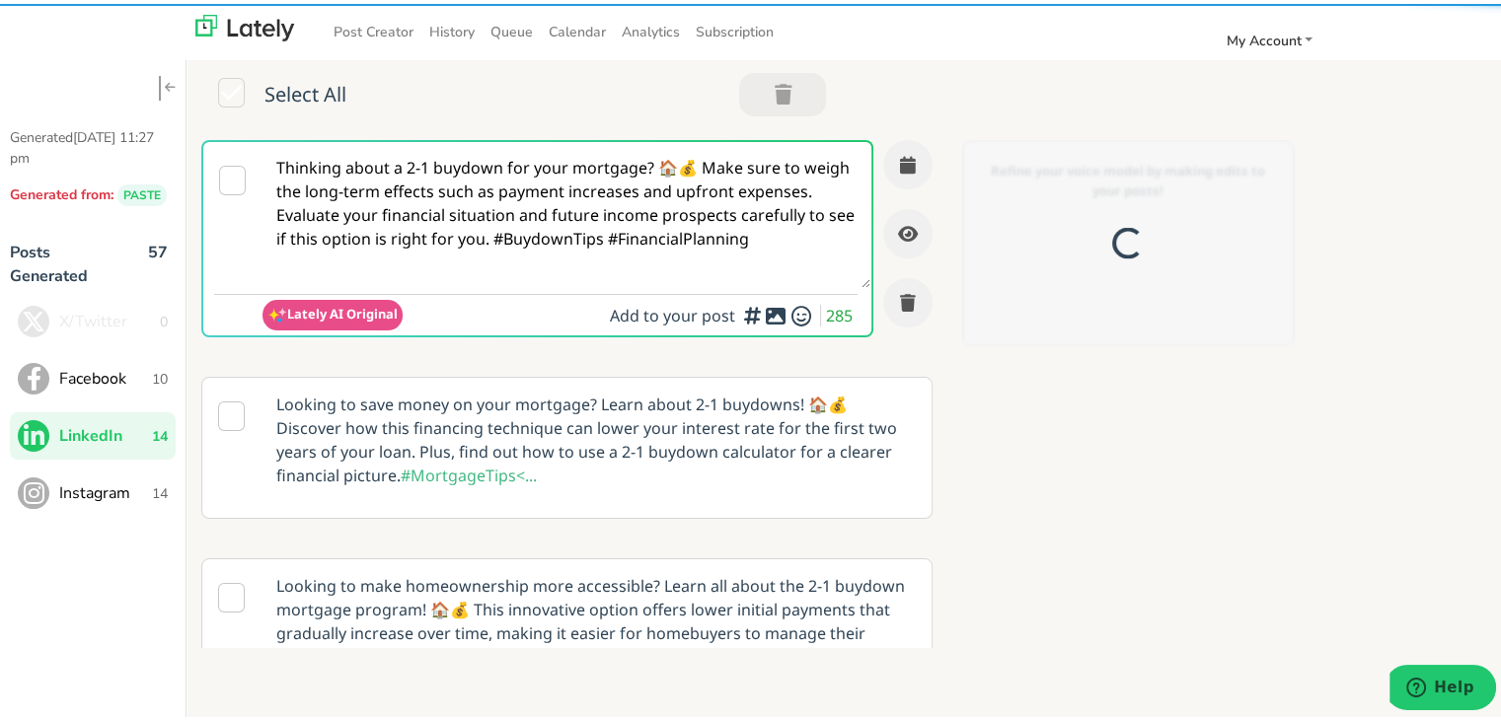
click at [466, 187] on textarea "Thinking about a 2-1 buydown for your mortgage? 🏠💰 Make sure to weigh the long-…" at bounding box center [566, 211] width 608 height 146
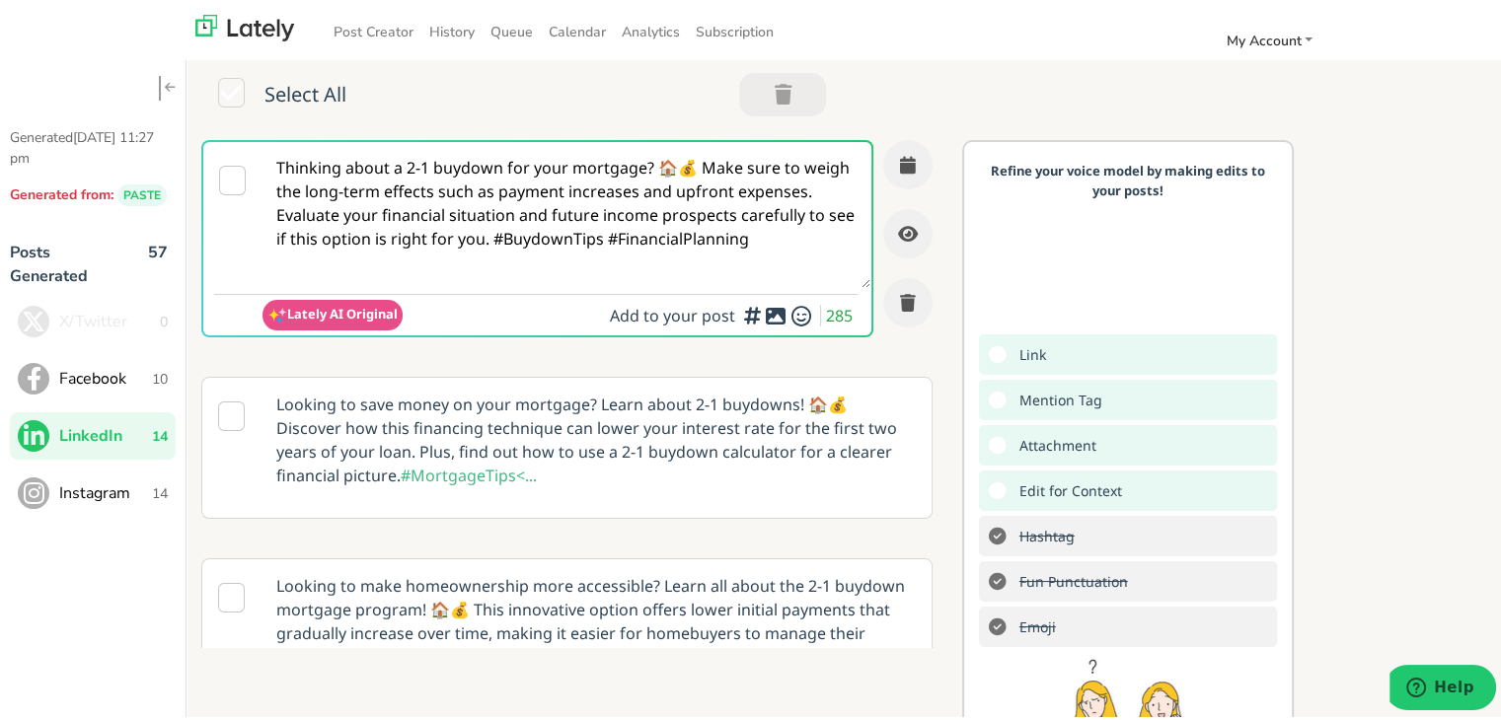
paste textarea "Ready to purchase your first home in South Carolina? This guide covers the prog…"
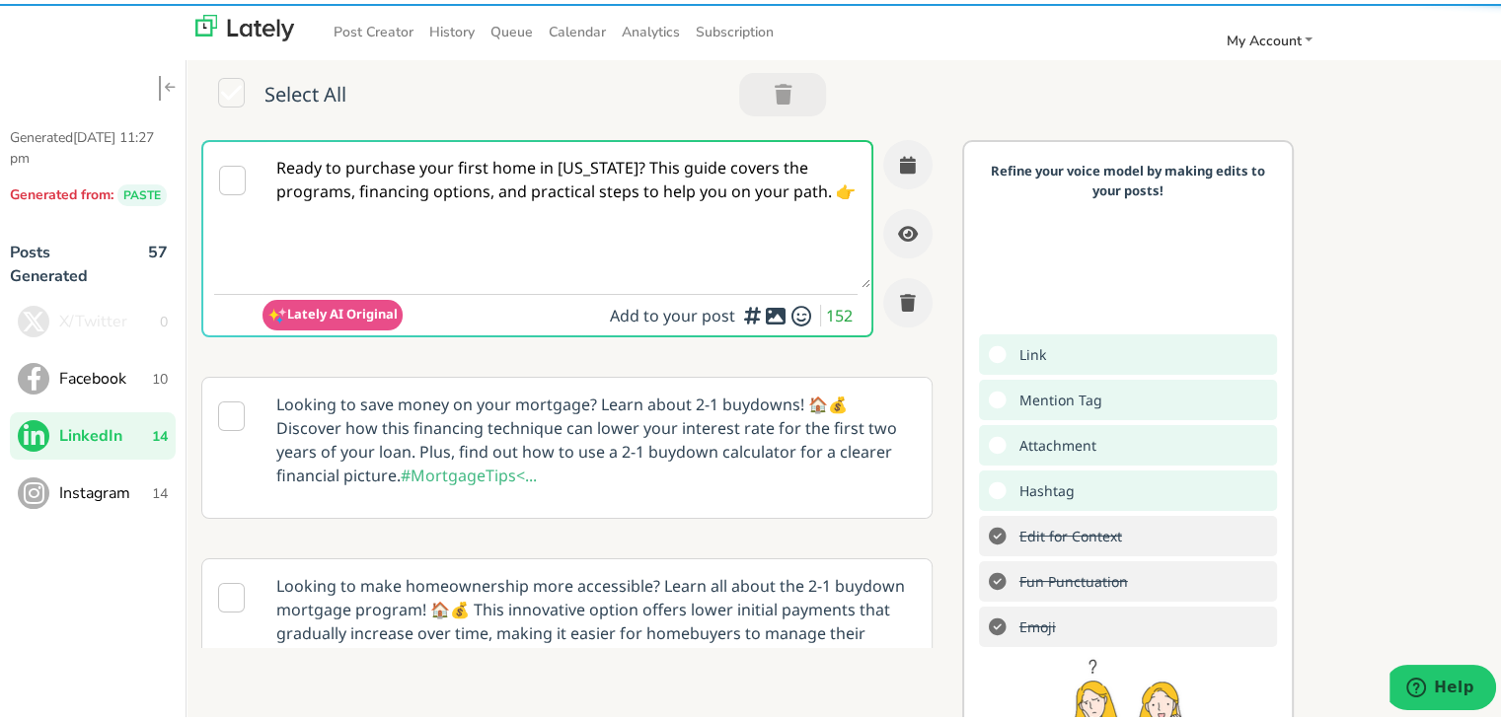
click at [671, 163] on textarea "Ready to purchase your first home in South Carolina? This guide covers the prog…" at bounding box center [566, 211] width 608 height 146
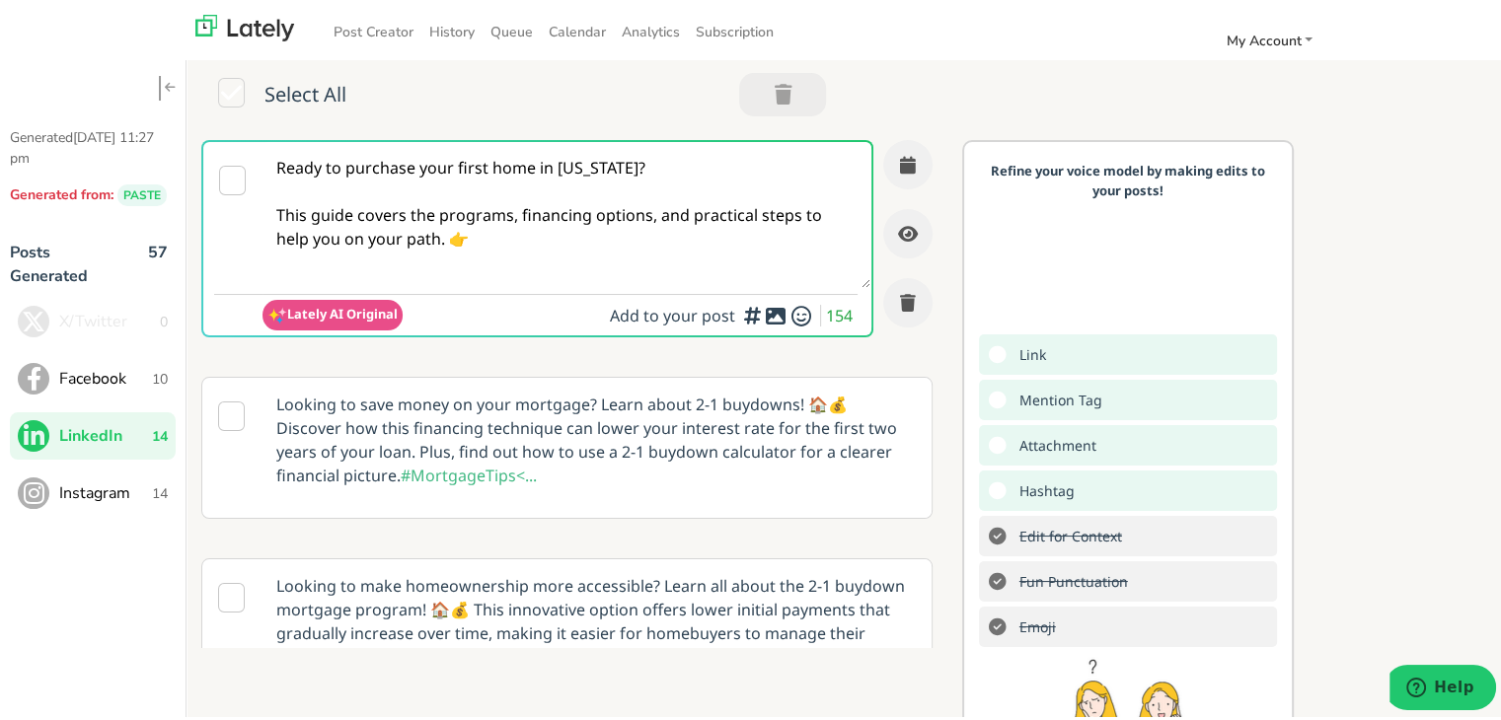
click at [454, 231] on textarea "Ready to purchase your first home in South Carolina? This guide covers the prog…" at bounding box center [566, 211] width 608 height 146
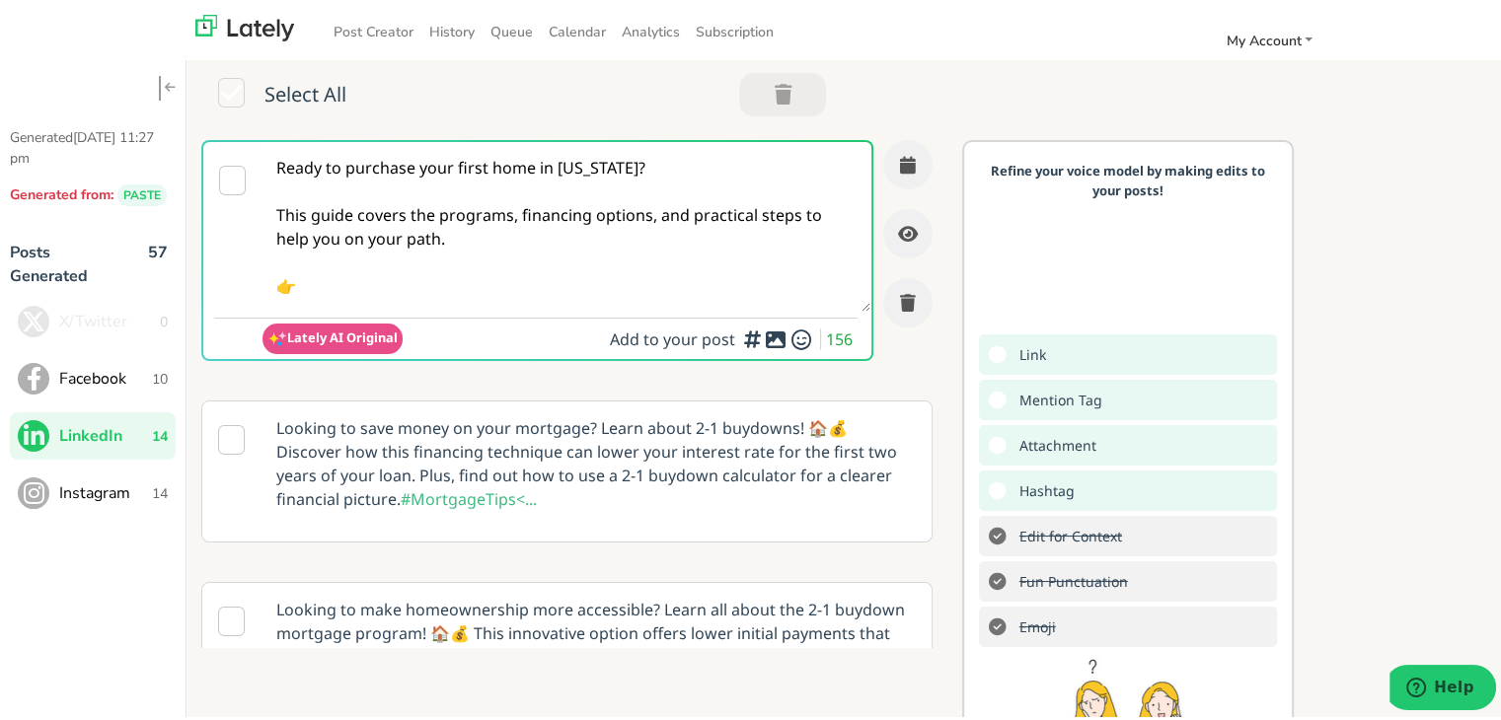
click at [498, 293] on textarea "Ready to purchase your first home in South Carolina? This guide covers the prog…" at bounding box center [566, 223] width 608 height 170
paste textarea "https://www.clearratemortgage.com/blog/south-carolina-first-time-home-buyer-gui…"
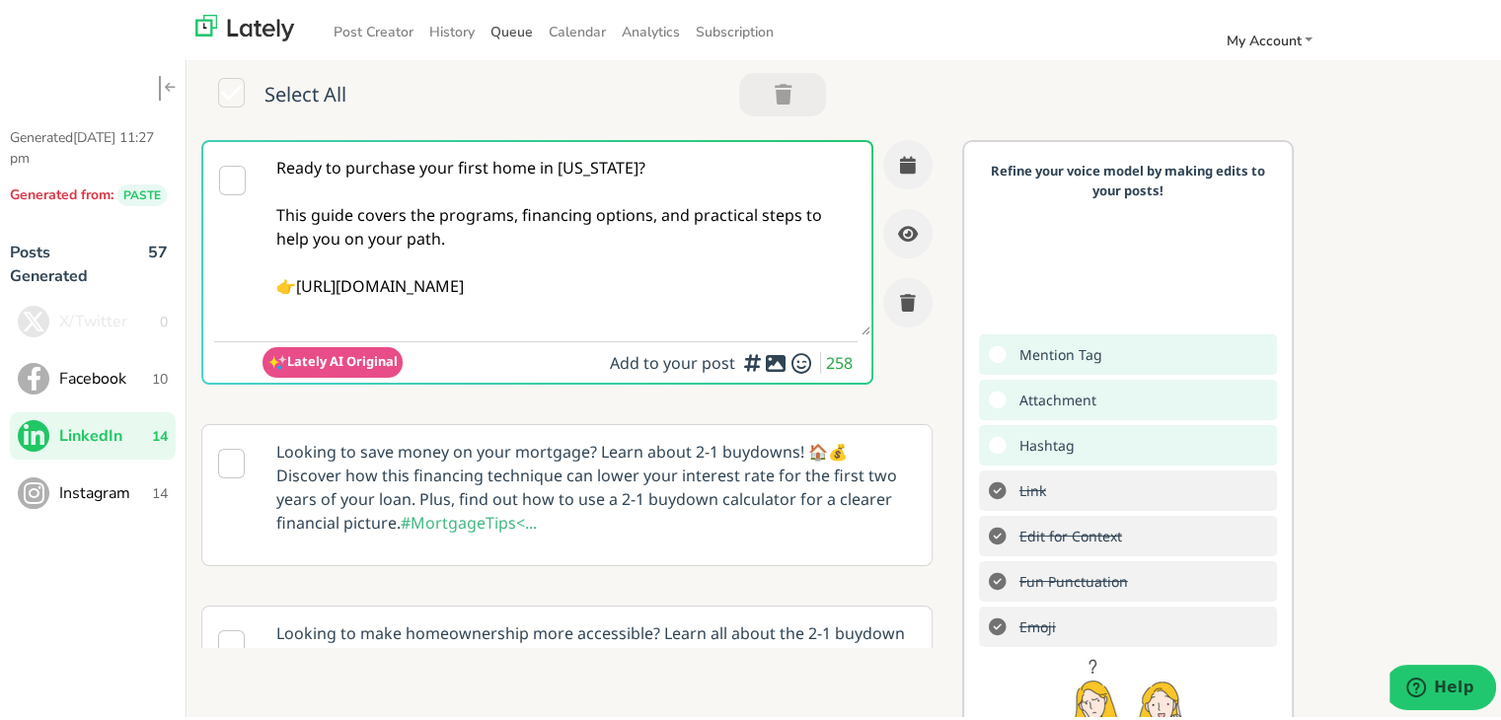
type textarea "Ready to purchase your first home in South Carolina? This guide covers the prog…"
